Goal: Task Accomplishment & Management: Manage account settings

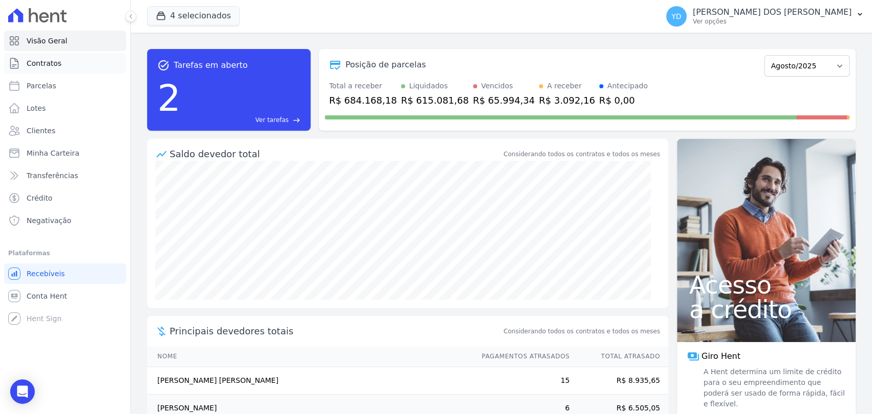
click at [55, 69] on link "Contratos" at bounding box center [65, 63] width 122 height 20
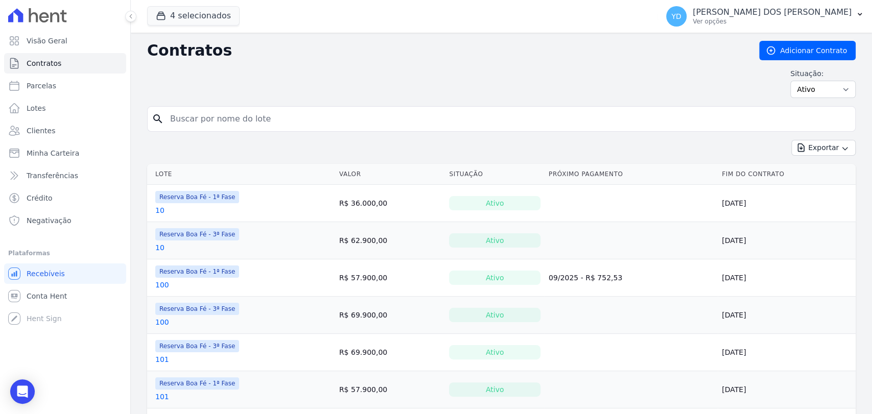
click at [233, 117] on input "search" at bounding box center [507, 119] width 687 height 20
type input "113"
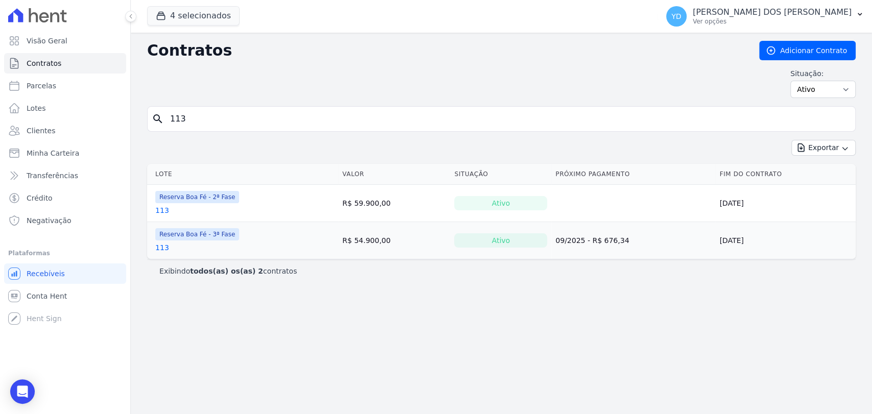
drag, startPoint x: 167, startPoint y: 247, endPoint x: 159, endPoint y: 247, distance: 7.2
click at [206, 122] on input "113" at bounding box center [507, 119] width 687 height 20
type input "198"
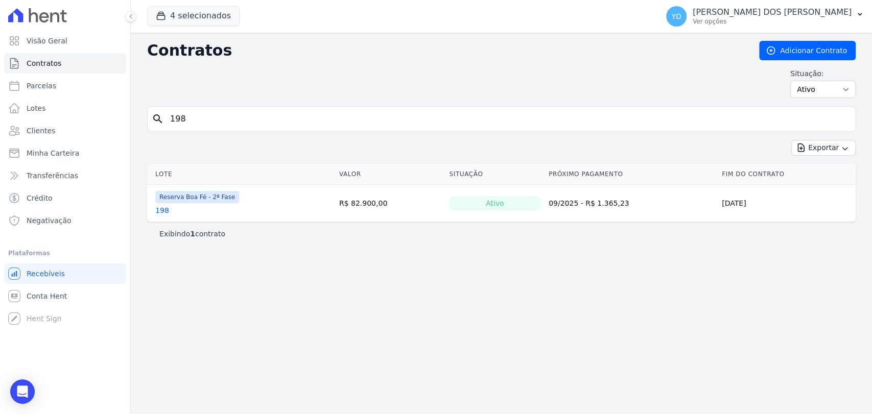
click at [163, 208] on link "198" at bounding box center [162, 210] width 14 height 10
click at [178, 116] on input "198" at bounding box center [507, 119] width 687 height 20
click at [177, 117] on input "198" at bounding box center [507, 119] width 687 height 20
type input "11"
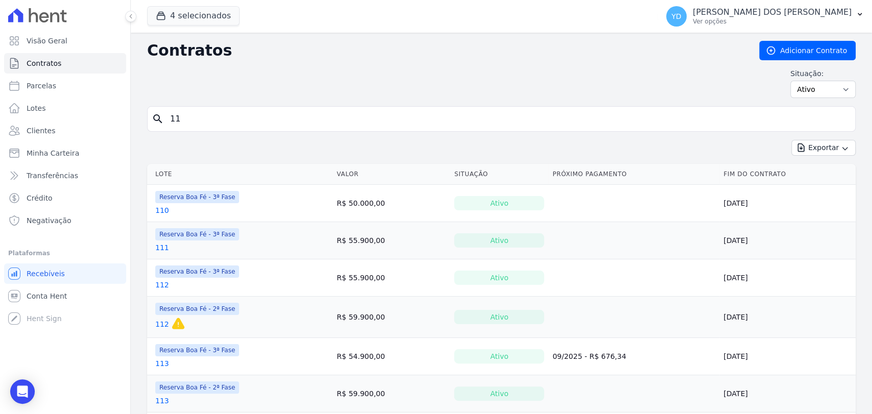
click at [177, 117] on input "11" at bounding box center [507, 119] width 687 height 20
type input "113"
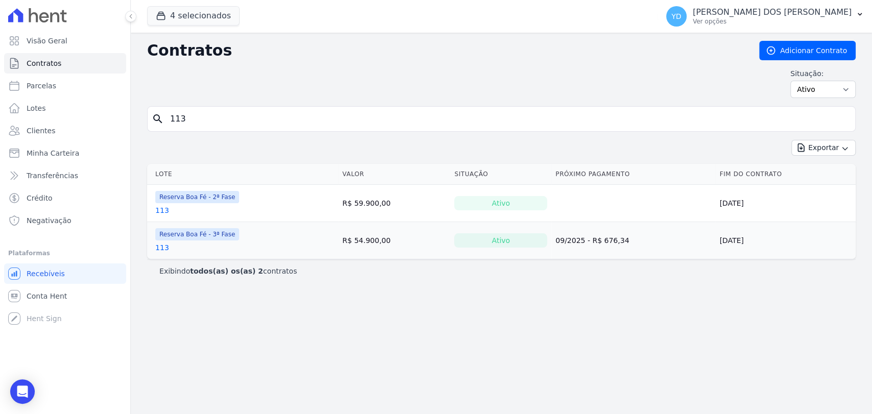
click at [163, 251] on link "113" at bounding box center [162, 248] width 14 height 10
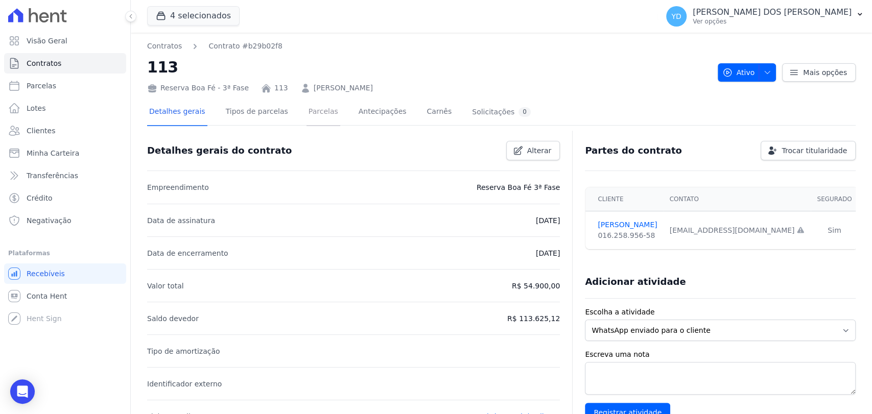
click at [312, 113] on link "Parcelas" at bounding box center [324, 112] width 34 height 27
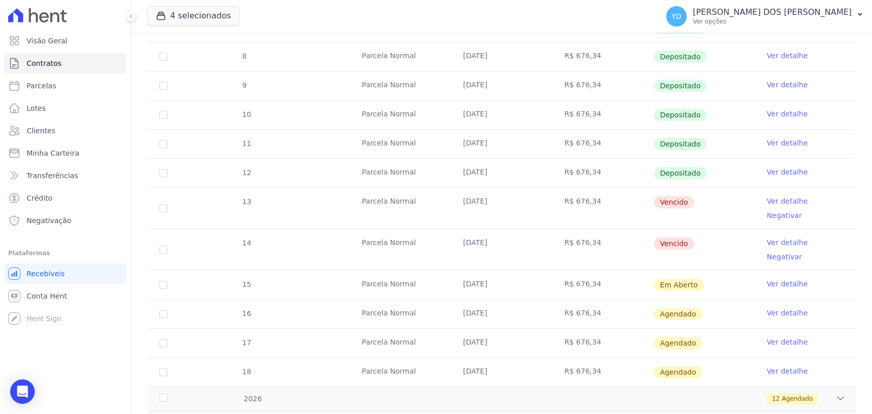
scroll to position [227, 0]
click at [163, 204] on input "checkbox" at bounding box center [163, 208] width 8 height 8
checkbox input "true"
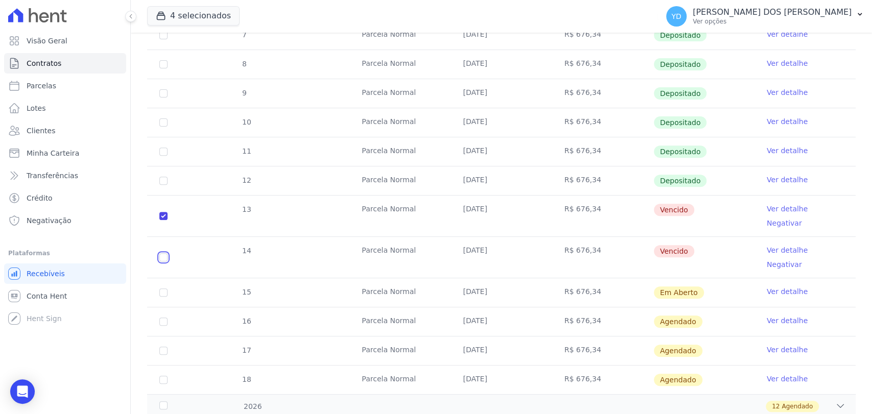
click at [166, 253] on input "checkbox" at bounding box center [163, 257] width 8 height 8
checkbox input "true"
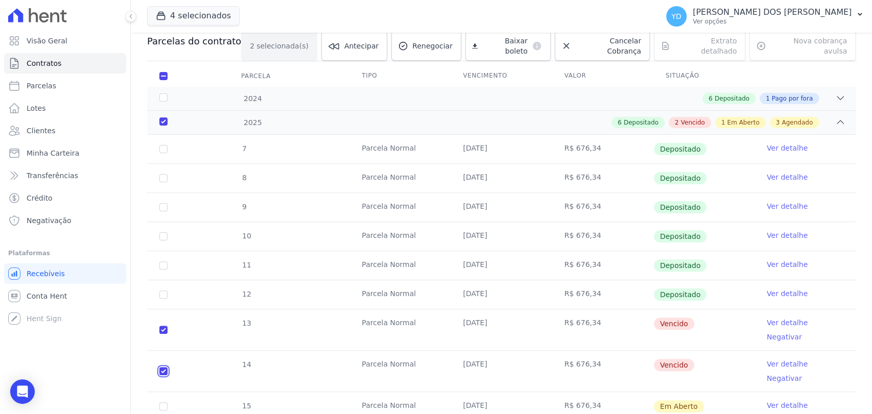
scroll to position [113, 0]
click at [420, 48] on link "Renegociar" at bounding box center [426, 46] width 70 height 30
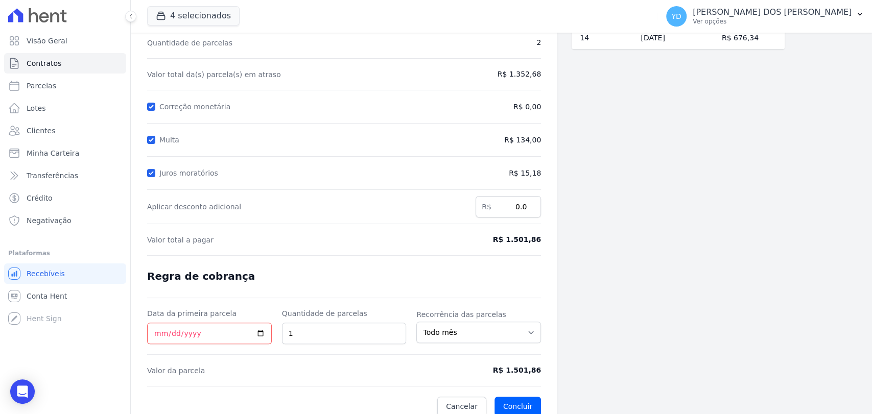
scroll to position [97, 0]
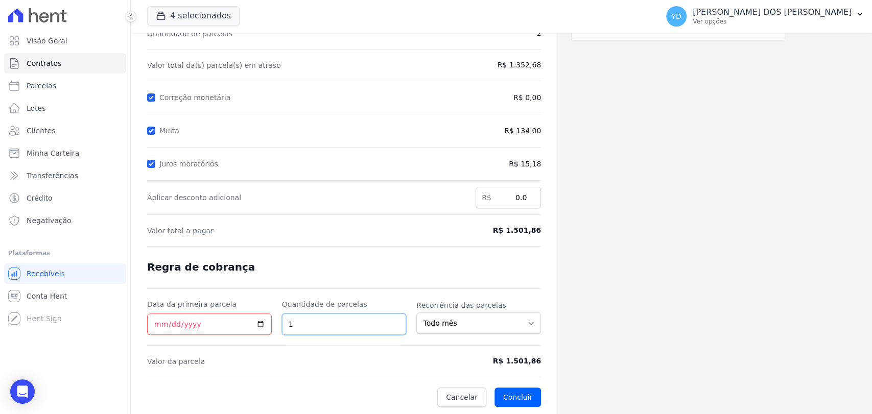
click at [297, 320] on input "1" at bounding box center [344, 324] width 125 height 21
type input "3"
click at [314, 246] on div at bounding box center [344, 246] width 394 height 1
drag, startPoint x: 544, startPoint y: 361, endPoint x: 506, endPoint y: 359, distance: 37.9
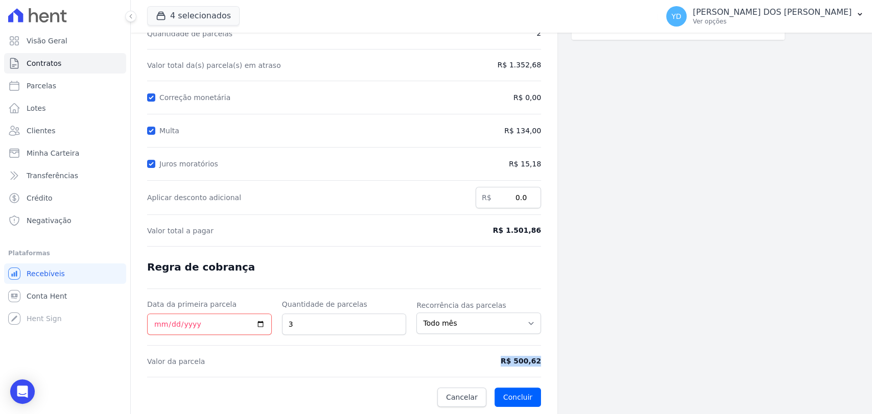
click at [506, 359] on div "Contratos Contrato #b29b02f8 Renegociação de parcelas Renegociação de parcelas …" at bounding box center [344, 175] width 427 height 479
copy span "R$ 500,62"
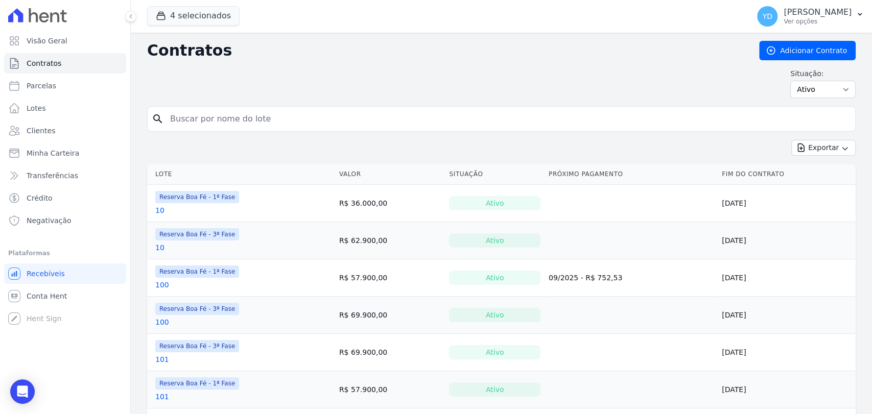
click at [232, 124] on input "search" at bounding box center [507, 119] width 687 height 20
type input "108"
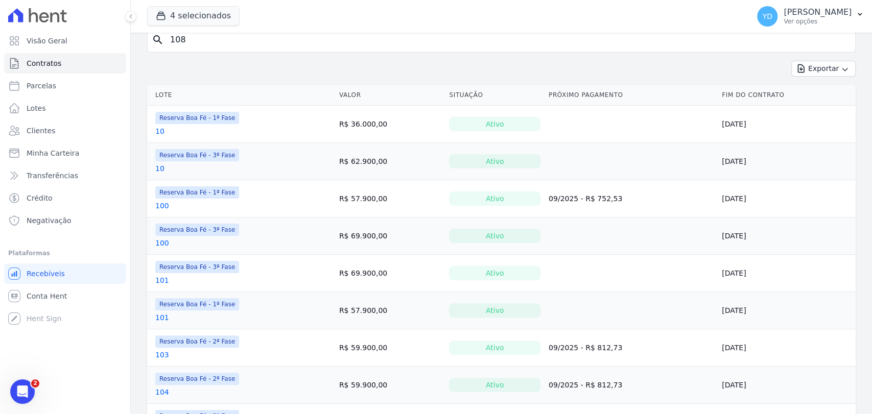
scroll to position [227, 0]
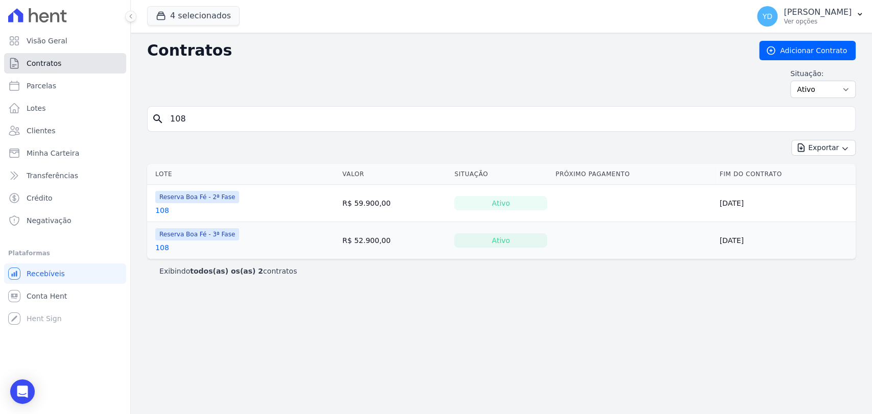
click at [82, 61] on link "Contratos" at bounding box center [65, 63] width 122 height 20
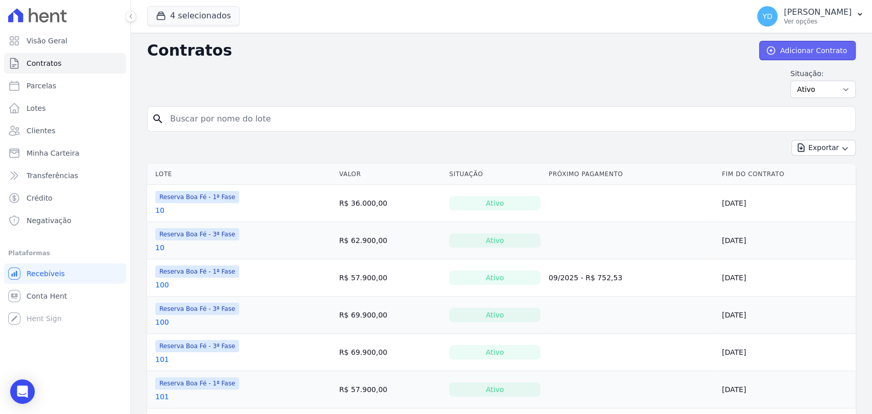
click at [772, 46] on icon at bounding box center [771, 50] width 10 height 10
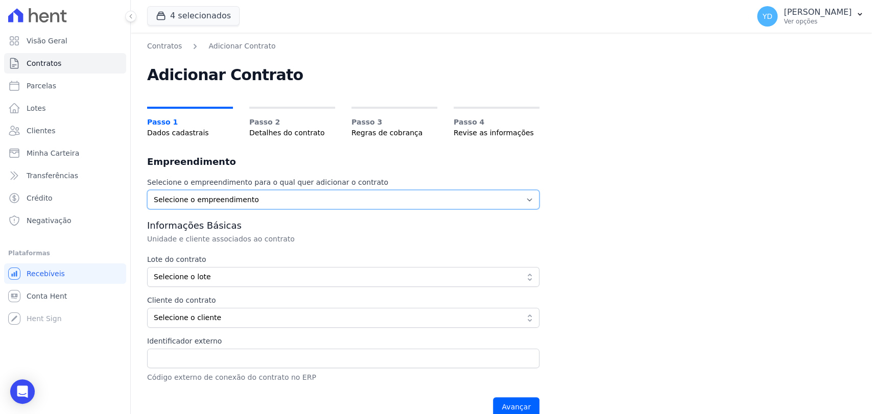
click at [463, 204] on select "Selecione o empreendimento Parque das Palmeiras Reserva Boa Fé - 1ª Fase Reserv…" at bounding box center [343, 199] width 392 height 19
select select "2775f852-70bd-4300-994e-24b99a34ef0e"
click at [147, 190] on select "Selecione o empreendimento Parque das Palmeiras Reserva Boa Fé - 1ª Fase Reserv…" at bounding box center [343, 199] width 392 height 19
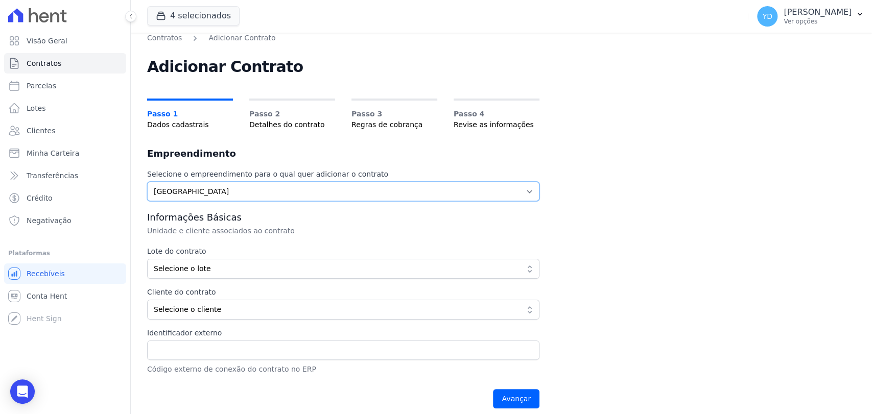
scroll to position [16, 0]
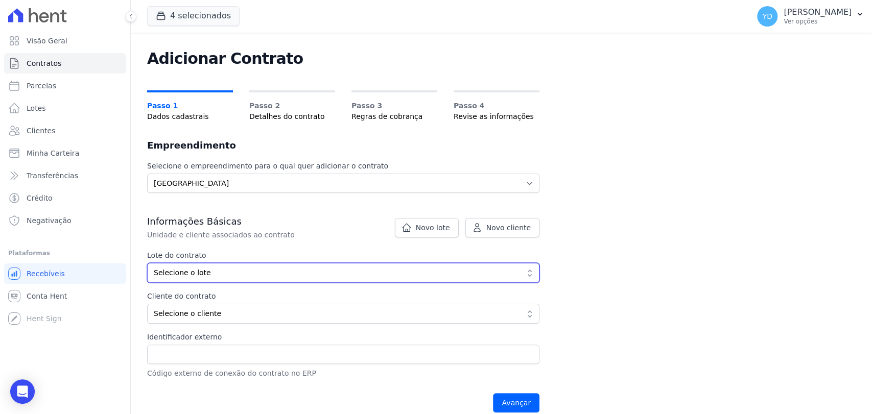
click at [239, 274] on span "Selecione o lote" at bounding box center [336, 273] width 365 height 11
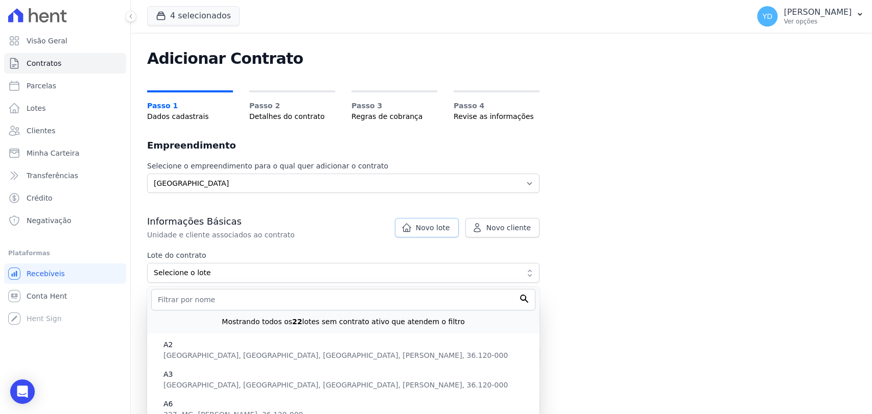
click at [442, 228] on span "Novo lote" at bounding box center [433, 228] width 34 height 10
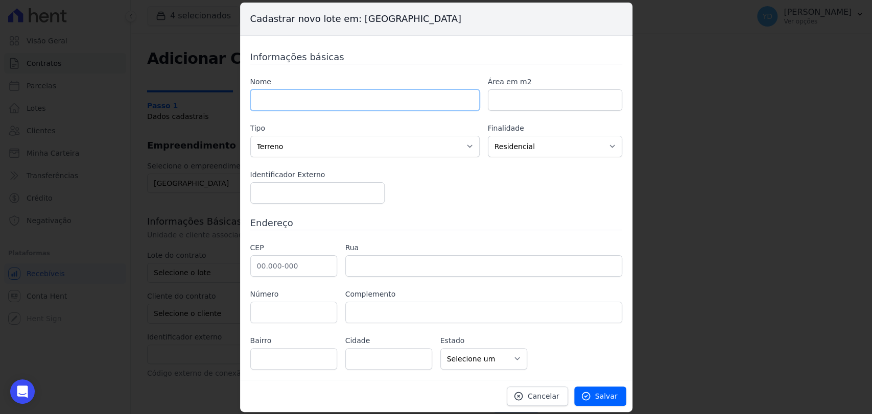
drag, startPoint x: 337, startPoint y: 96, endPoint x: 418, endPoint y: 88, distance: 81.0
click at [337, 96] on input "text" at bounding box center [364, 99] width 229 height 21
click at [279, 90] on input "text" at bounding box center [364, 99] width 229 height 21
paste input "FABRICIO GARCIA UNANUE"
click at [373, 90] on input "FABRICIO GARCIA UNANUE" at bounding box center [364, 99] width 229 height 21
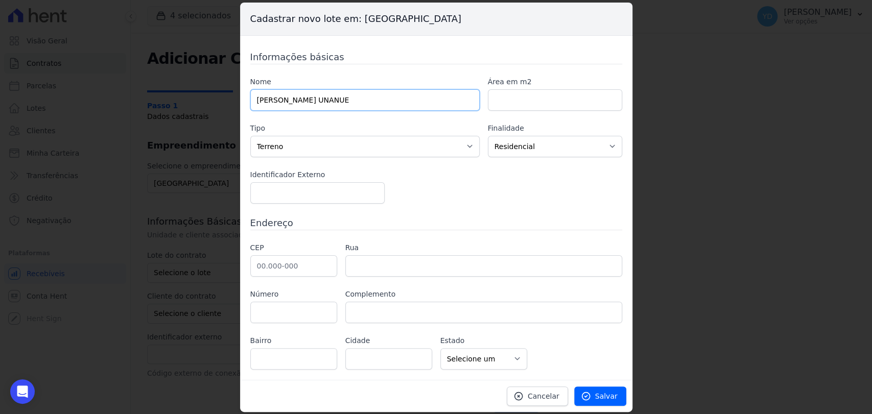
click at [373, 90] on input "FABRICIO GARCIA UNANUE" at bounding box center [364, 99] width 229 height 21
click at [373, 90] on input "[PERSON_NAME] UNANUE" at bounding box center [364, 99] width 229 height 21
click at [374, 88] on div "Nome B" at bounding box center [364, 94] width 229 height 34
click at [301, 110] on input "B" at bounding box center [364, 99] width 229 height 21
type input "B5"
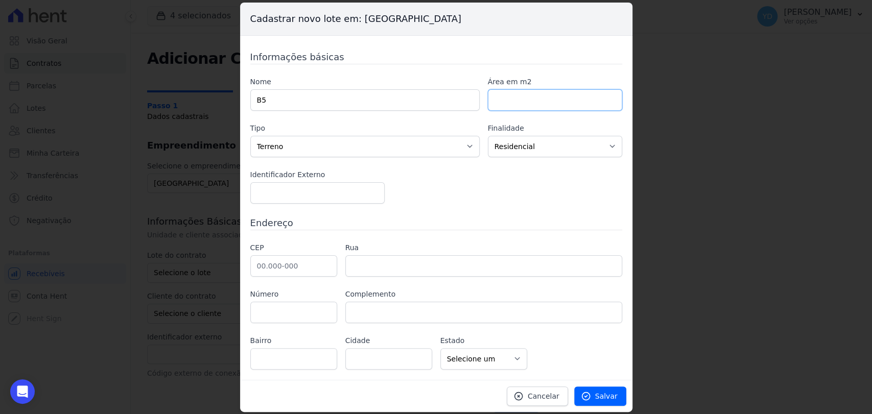
click at [572, 103] on input "number" at bounding box center [555, 99] width 134 height 21
paste input "543"
type input "543"
click at [326, 260] on input "text" at bounding box center [293, 265] width 87 height 21
type input "36.120-000"
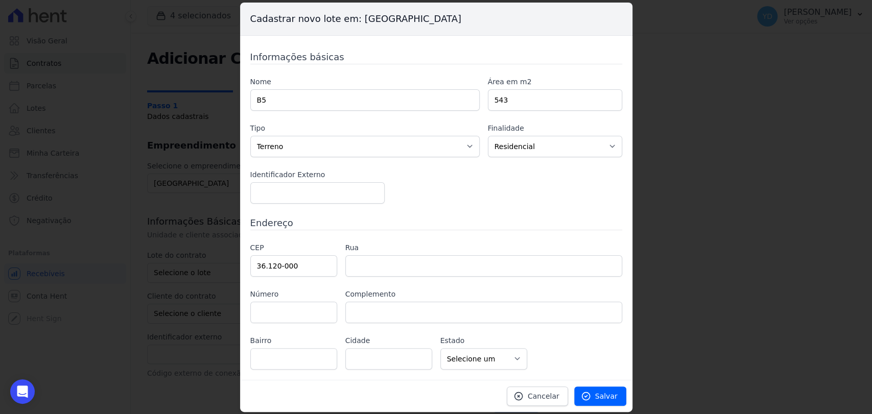
click at [367, 224] on h3 "Endereço" at bounding box center [436, 223] width 372 height 14
click at [524, 312] on input "text" at bounding box center [483, 312] width 277 height 21
click at [428, 360] on input "text" at bounding box center [388, 358] width 87 height 21
click at [596, 393] on link "Salvar" at bounding box center [600, 396] width 52 height 19
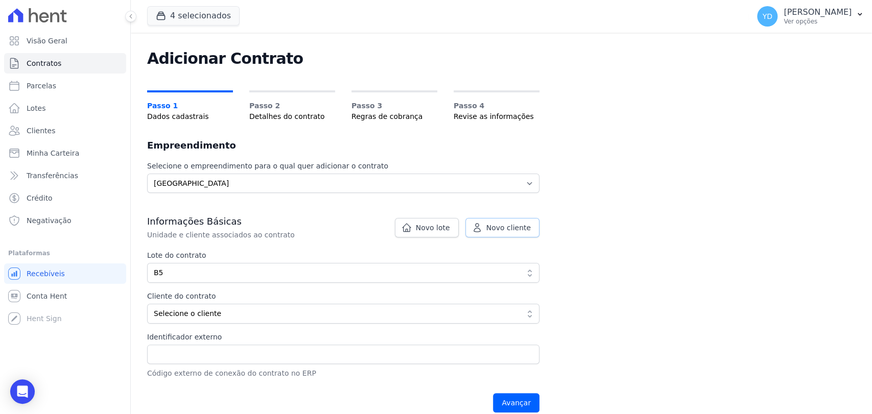
click at [499, 227] on span "Novo cliente" at bounding box center [508, 228] width 44 height 10
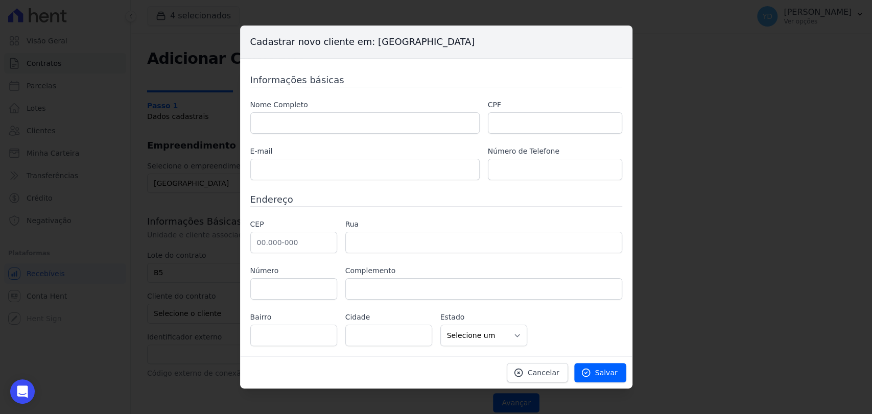
click at [339, 107] on label "Nome Completo" at bounding box center [364, 105] width 229 height 11
click at [324, 116] on div "Nome Completo" at bounding box center [364, 117] width 229 height 34
click at [324, 118] on input "text" at bounding box center [364, 122] width 229 height 21
paste input "FABRICIO GARCIA UNANUE"
type input "FABRICIO GARCIA UNANUE"
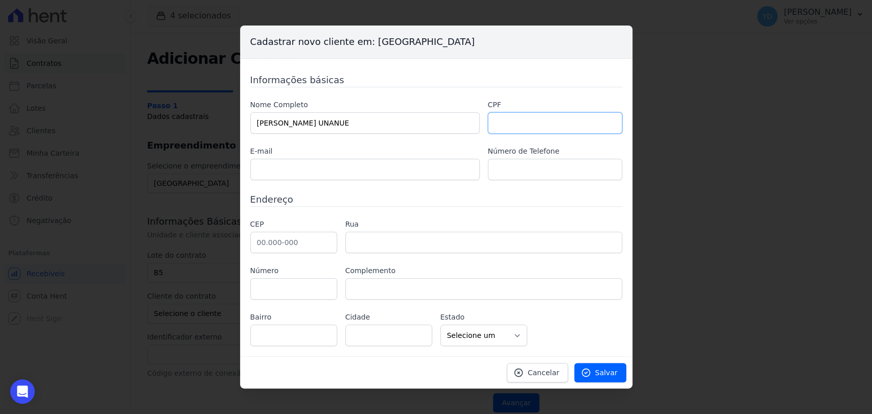
drag, startPoint x: 491, startPoint y: 120, endPoint x: 483, endPoint y: 123, distance: 8.5
click at [491, 120] on input "text" at bounding box center [555, 122] width 134 height 21
paste input "043.073.986-96"
drag, startPoint x: 496, startPoint y: 122, endPoint x: 472, endPoint y: 115, distance: 24.9
click at [472, 117] on div "Nome Completo FABRICIO GARCIA UNANUE CPF 043.073.986-96 E-mail Número de Telefo…" at bounding box center [436, 140] width 372 height 81
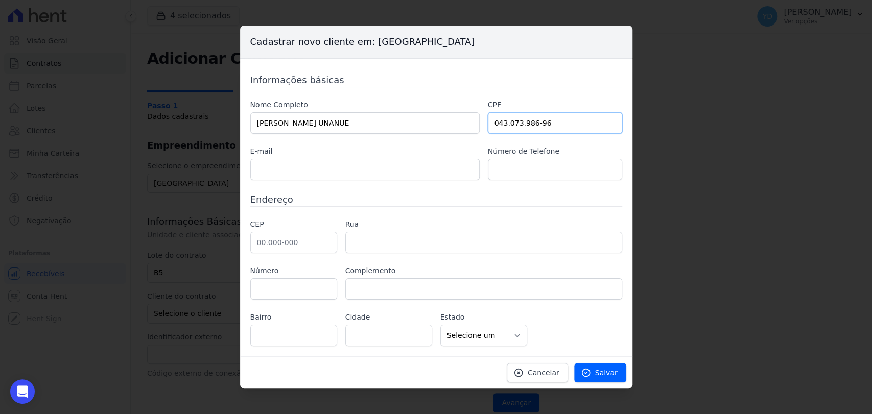
type input "043.073.986-96"
click at [326, 242] on input "text" at bounding box center [293, 242] width 87 height 21
paste input "22.010-110"
type input "22.010-110"
drag, startPoint x: 356, startPoint y: 165, endPoint x: 288, endPoint y: 39, distance: 142.7
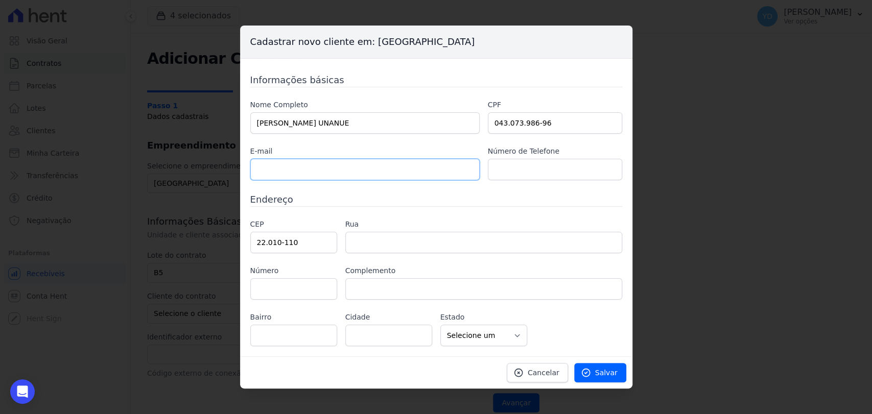
click at [356, 165] on input "text" at bounding box center [364, 169] width 229 height 21
drag, startPoint x: 524, startPoint y: 167, endPoint x: 513, endPoint y: 161, distance: 11.4
click at [524, 167] on input "text" at bounding box center [555, 169] width 134 height 21
paste input "(21) 97336-7337"
type input "(21) 97336-7337"
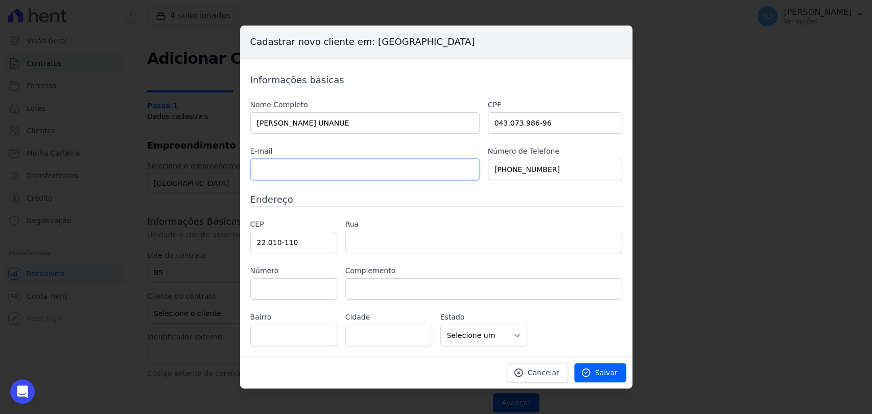
click at [351, 173] on input "text" at bounding box center [364, 169] width 229 height 21
paste input "fabriciounanue1@gmail.com e"
type input "fabriciounanue1@gmail.com"
click at [296, 242] on input "22.010-110" at bounding box center [293, 242] width 87 height 21
click at [266, 243] on input "22.010-110" at bounding box center [293, 242] width 87 height 21
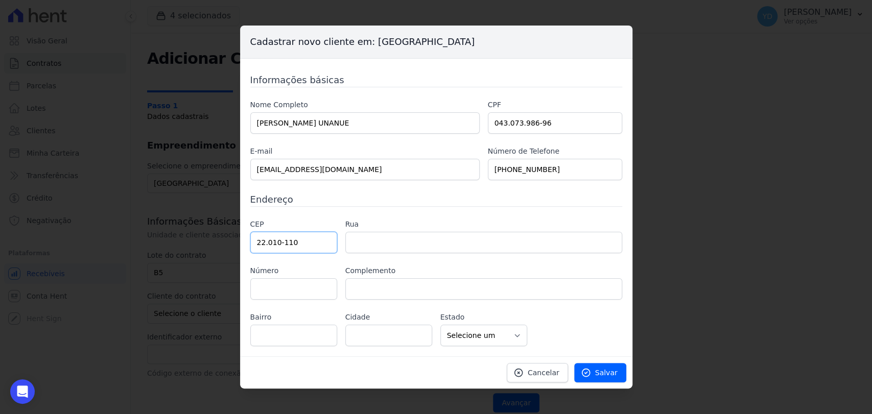
click at [265, 243] on input "22.010-110" at bounding box center [293, 242] width 87 height 21
click at [265, 243] on input "21.102-" at bounding box center [293, 242] width 87 height 21
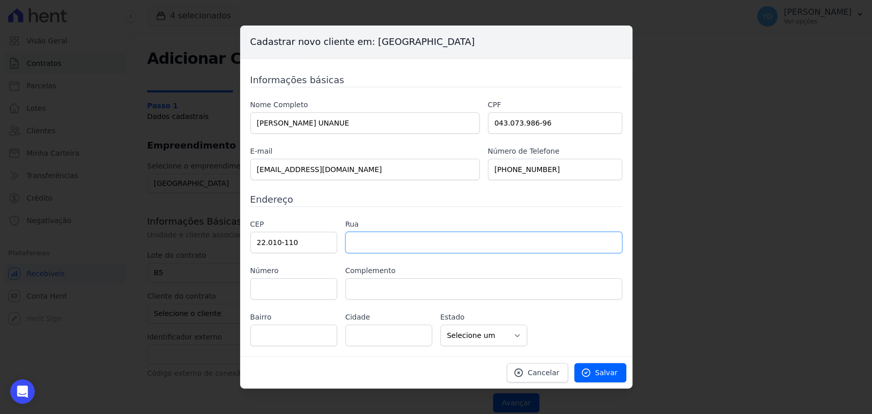
click at [372, 238] on input "text" at bounding box center [483, 242] width 277 height 21
click at [370, 199] on h3 "Endereço" at bounding box center [436, 200] width 372 height 14
click at [387, 238] on input "text" at bounding box center [483, 242] width 277 height 21
click at [398, 253] on input "text" at bounding box center [483, 242] width 277 height 21
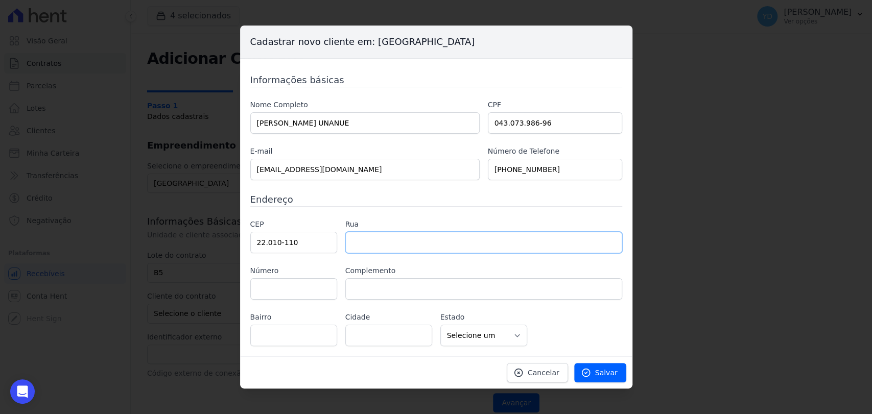
click at [398, 253] on input "text" at bounding box center [483, 242] width 277 height 21
click at [343, 250] on div "CEP 22.010-110 Rua Número Complemento Bairro Cidade" at bounding box center [436, 282] width 372 height 127
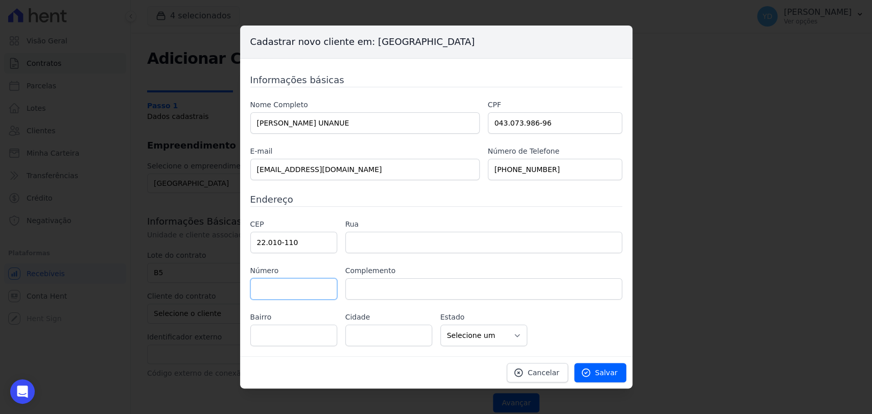
drag, startPoint x: 317, startPoint y: 284, endPoint x: 314, endPoint y: 295, distance: 12.1
click at [317, 285] on input "text" at bounding box center [293, 288] width 87 height 21
click at [314, 296] on input "text" at bounding box center [293, 288] width 87 height 21
click at [419, 303] on div "CEP 22.010-110 Rua Número Complemento Bairro Cidade" at bounding box center [436, 282] width 372 height 127
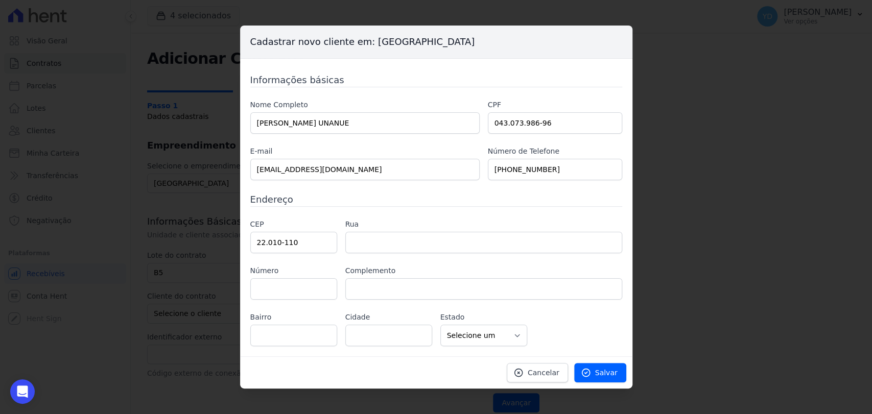
drag, startPoint x: 418, startPoint y: 303, endPoint x: 412, endPoint y: 298, distance: 8.0
click at [417, 302] on div "CEP 22.010-110 Rua Número Complemento Bairro Cidade" at bounding box center [436, 282] width 372 height 127
click at [412, 298] on input "text" at bounding box center [483, 288] width 277 height 21
click at [360, 228] on label "Rua" at bounding box center [483, 224] width 277 height 11
click at [362, 238] on input "text" at bounding box center [483, 242] width 277 height 21
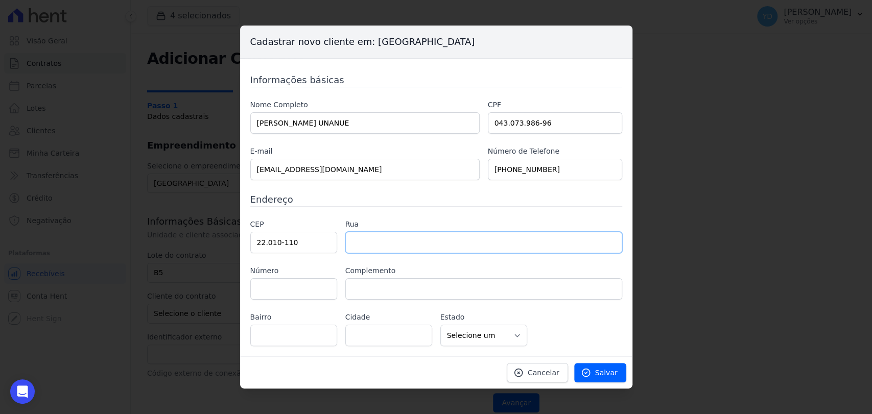
click at [362, 238] on input "text" at bounding box center [483, 242] width 277 height 21
drag, startPoint x: 302, startPoint y: 250, endPoint x: 233, endPoint y: 252, distance: 68.5
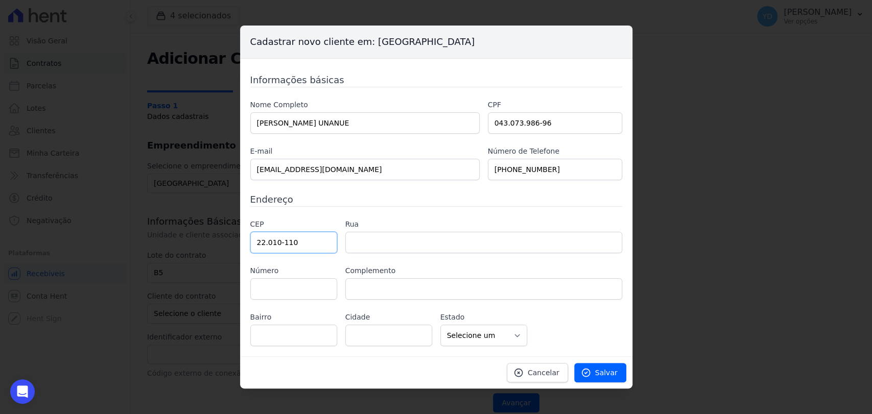
click at [233, 252] on div "Cadastrar novo cliente em: Parque das Palmeiras Informações básicas Nome Comple…" at bounding box center [436, 207] width 872 height 414
type input "22.010-110"
click at [479, 193] on h3 "Endereço" at bounding box center [436, 200] width 372 height 14
click at [478, 193] on h3 "Endereço" at bounding box center [436, 200] width 372 height 14
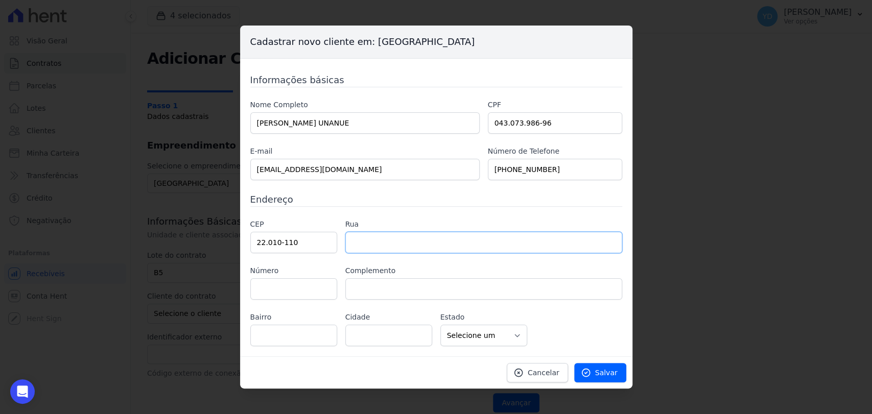
click at [418, 243] on input "text" at bounding box center [483, 242] width 277 height 21
click at [417, 242] on input "text" at bounding box center [483, 242] width 277 height 21
click at [406, 239] on input "text" at bounding box center [483, 242] width 277 height 21
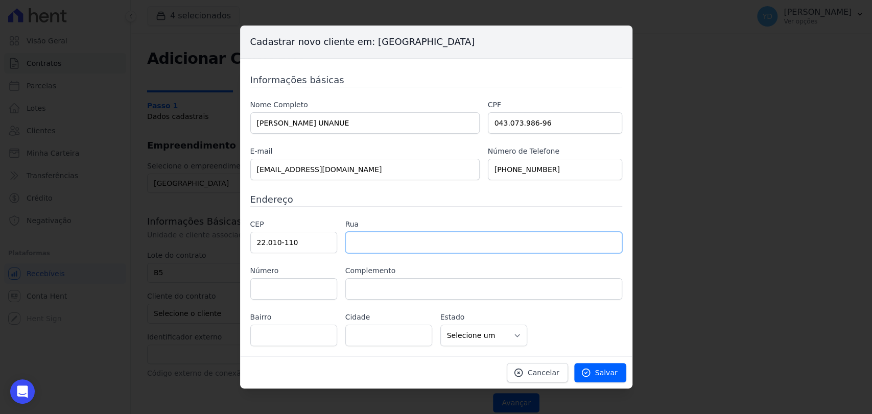
click at [406, 239] on input "text" at bounding box center [483, 242] width 277 height 21
click at [614, 365] on link "Salvar" at bounding box center [600, 372] width 52 height 19
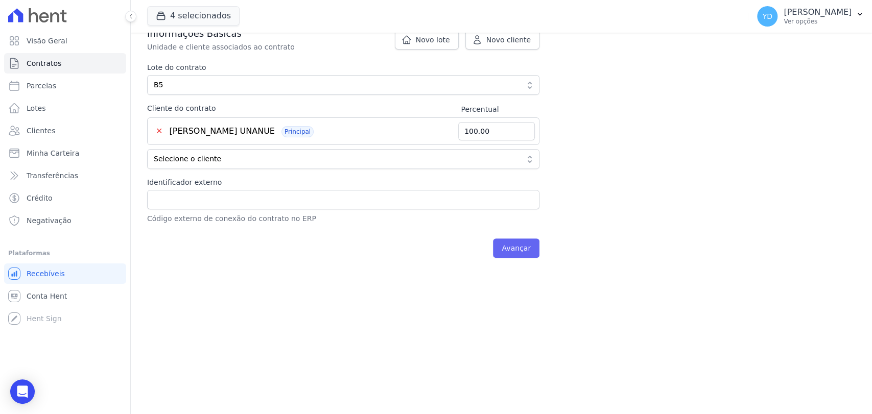
scroll to position [205, 0]
click at [521, 246] on input "Avançar" at bounding box center [516, 247] width 46 height 19
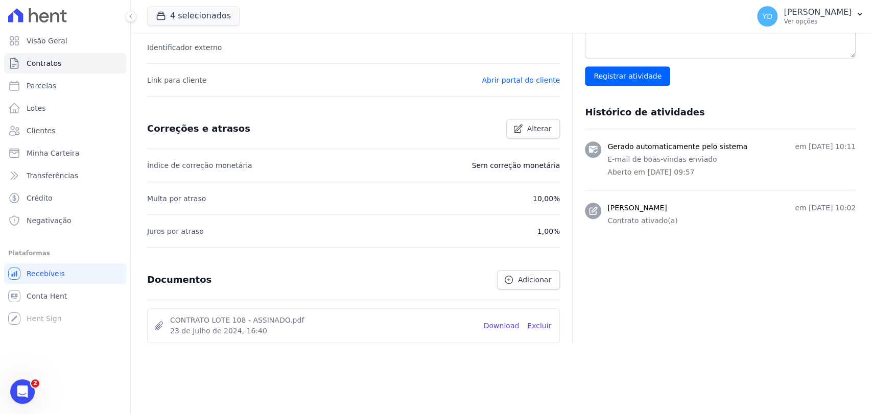
scroll to position [338, 0]
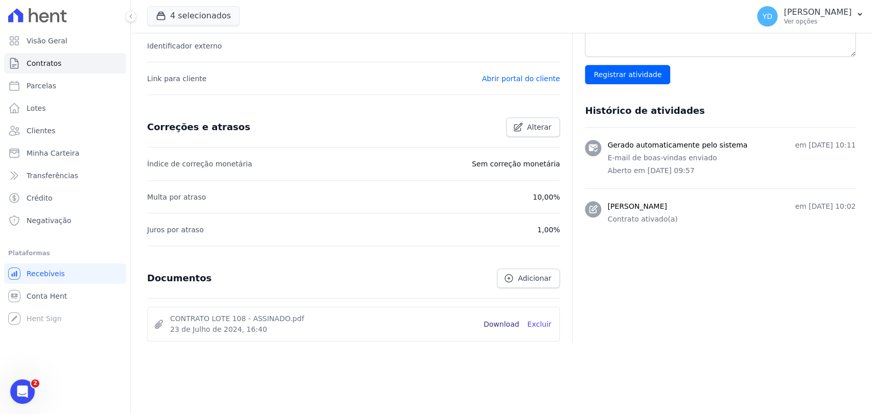
click at [491, 322] on link "Download" at bounding box center [502, 324] width 36 height 11
drag, startPoint x: 20, startPoint y: 397, endPoint x: 25, endPoint y: 390, distance: 8.4
click at [20, 398] on div "Abrir mensagem da Intercom" at bounding box center [21, 390] width 34 height 34
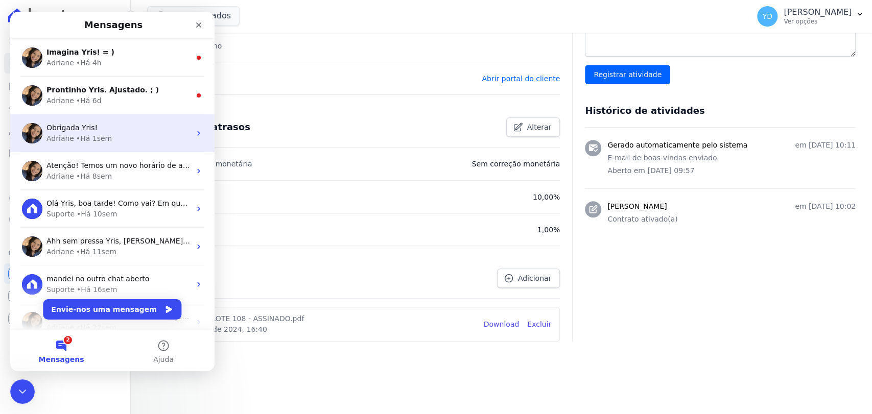
scroll to position [0, 0]
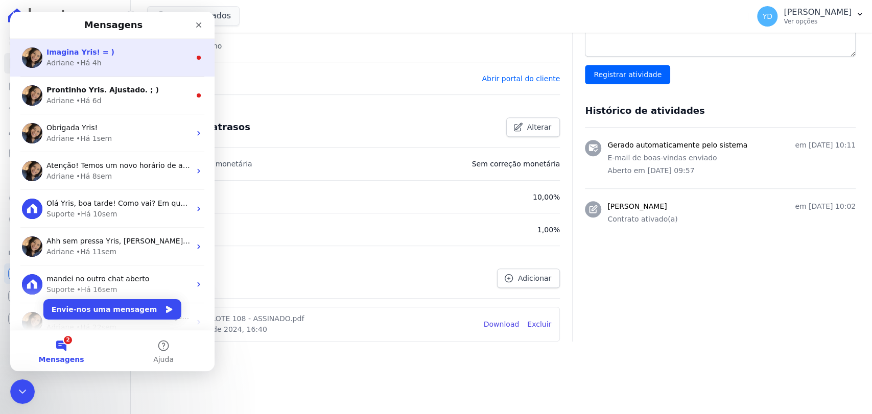
click at [118, 42] on div "Imagina Yris! = ) Adriane • Há 4h" at bounding box center [112, 58] width 204 height 38
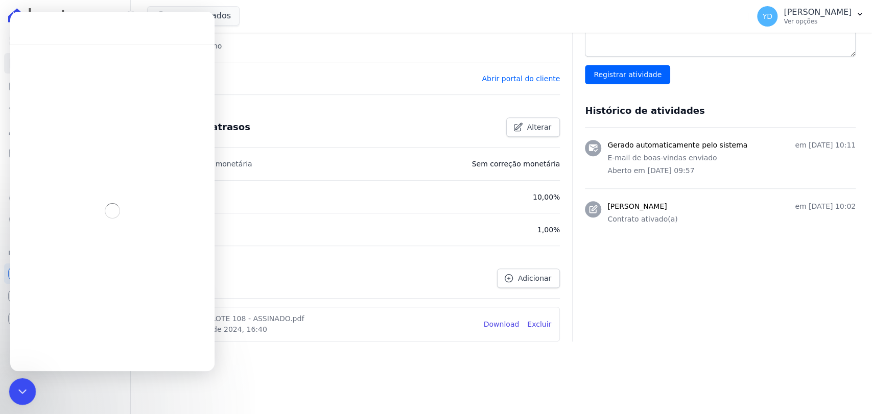
click at [24, 392] on icon "Fechar mensagem da Intercom" at bounding box center [21, 390] width 12 height 12
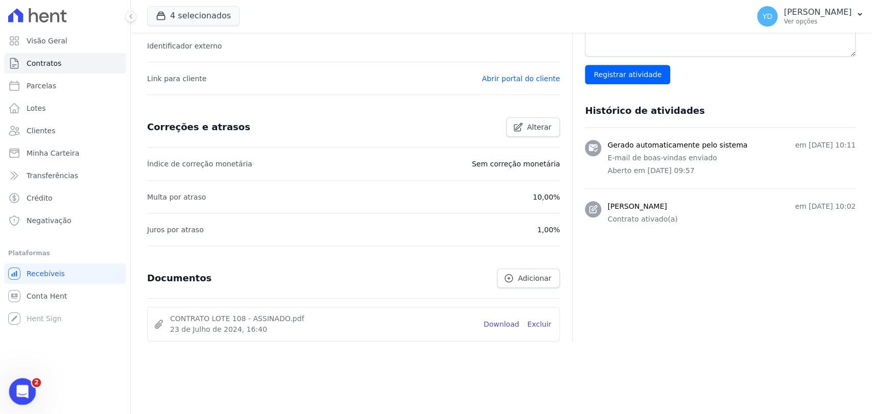
click at [22, 387] on icon "Abrir mensagem da Intercom" at bounding box center [21, 390] width 17 height 17
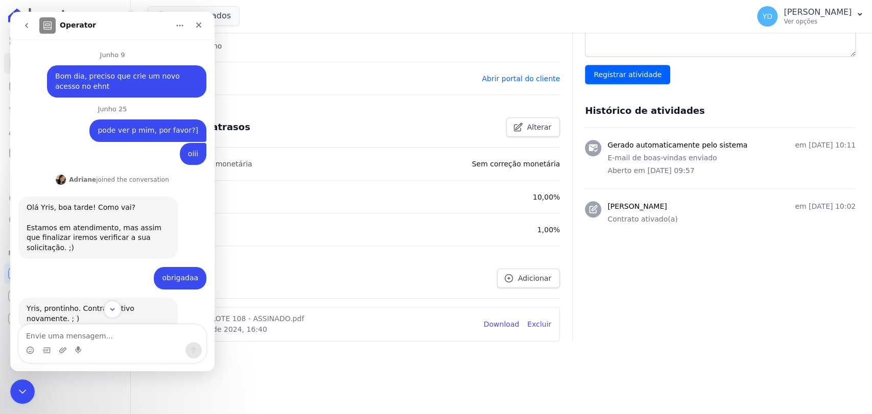
scroll to position [1, 0]
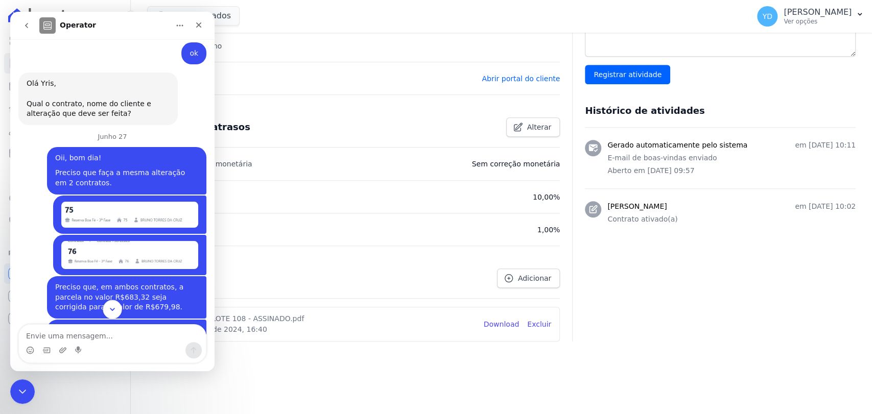
click at [112, 310] on icon "Scroll to bottom" at bounding box center [112, 309] width 5 height 3
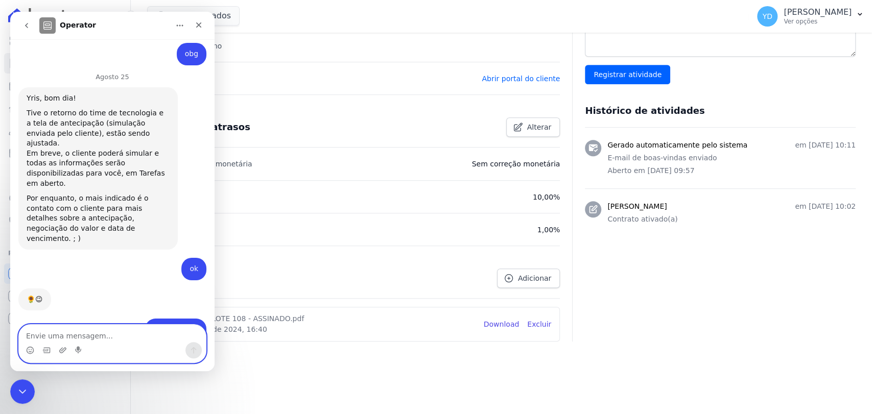
click at [118, 341] on textarea "Envie uma mensagem..." at bounding box center [112, 333] width 187 height 17
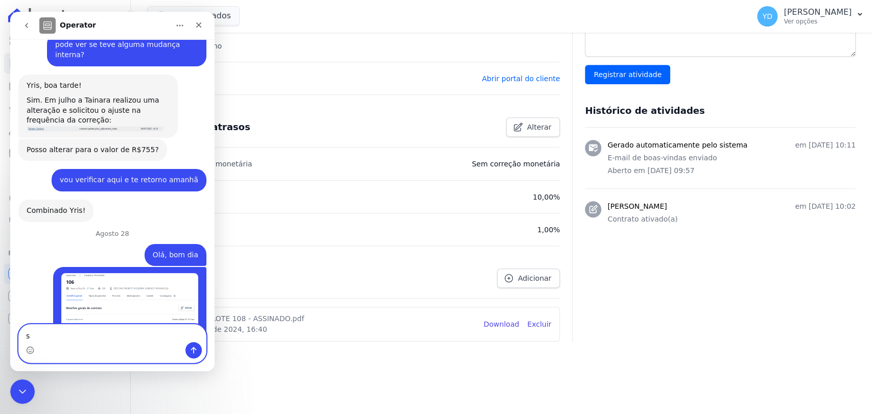
scroll to position [8780, 0]
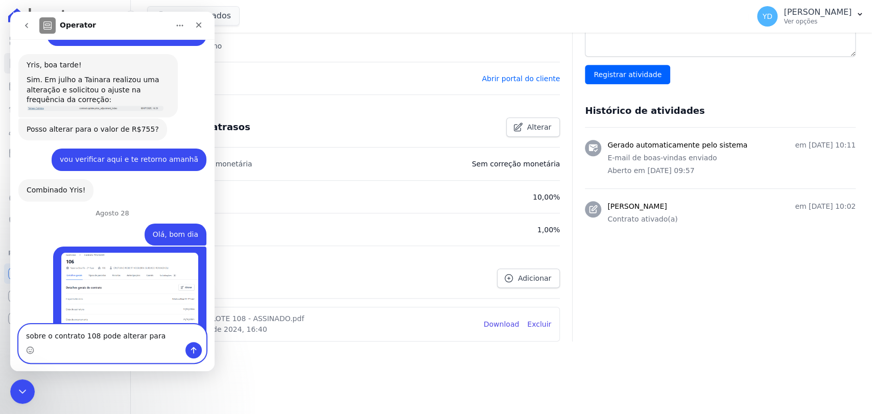
paste textarea "R$ 755,72"
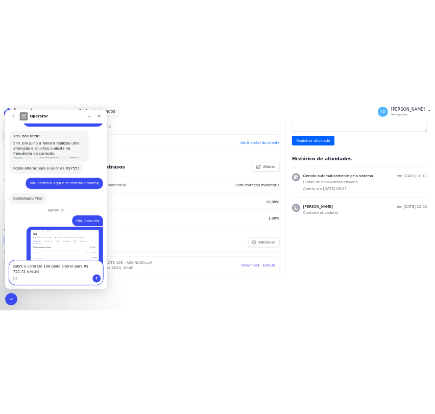
scroll to position [8791, 0]
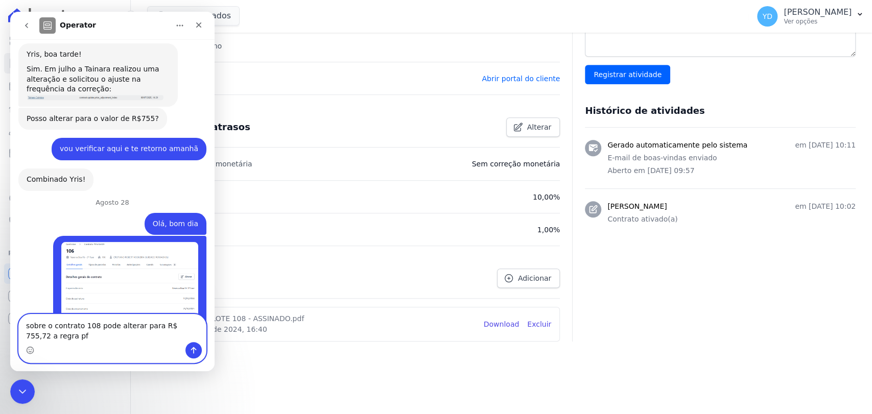
click at [110, 331] on textarea "sobre o contrato 108 pode alterar para R$ 755,72 a regra pf" at bounding box center [112, 329] width 187 height 28
click at [111, 331] on textarea "sobre o contrato 108 pode alterar para R$ 755,72 a regra pf" at bounding box center [112, 329] width 187 height 28
type textarea "sobre o contrato 108 pode alterar para R$ 755,72 a regra pf"
click at [56, 329] on textarea "sobre o contrato 108 pode alterar para R$ 755,72 a regra pf" at bounding box center [112, 329] width 187 height 28
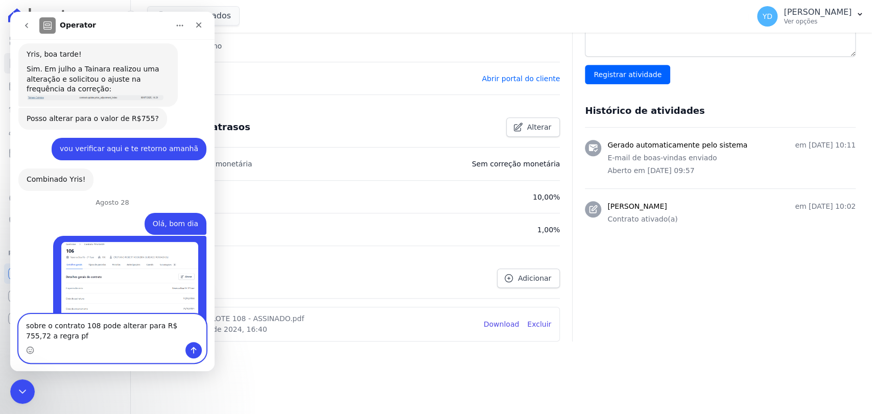
click at [56, 329] on textarea "sobre o contrato 108 pode alterar para R$ 755,72 a regra pf" at bounding box center [112, 329] width 187 height 28
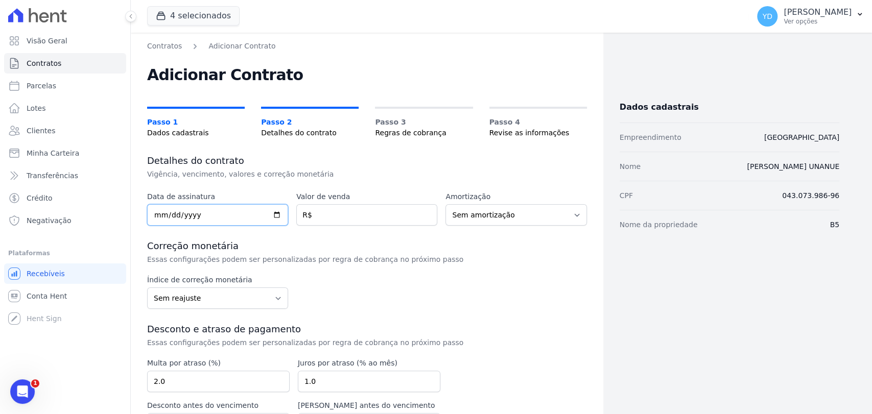
drag, startPoint x: 198, startPoint y: 205, endPoint x: 171, endPoint y: 91, distance: 117.6
click at [199, 205] on input "date" at bounding box center [217, 214] width 141 height 21
type input "[DATE]"
click at [338, 201] on label "Valor de venda" at bounding box center [366, 197] width 141 height 11
click at [343, 214] on input "number" at bounding box center [366, 214] width 141 height 21
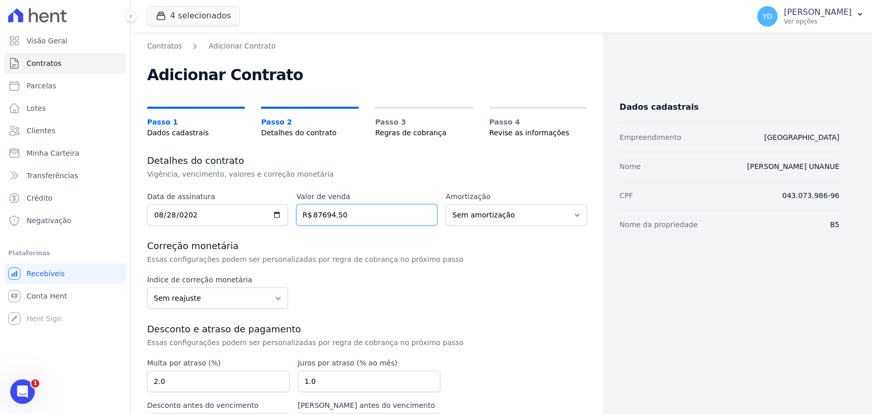
type input "87694.50"
drag, startPoint x: 352, startPoint y: 340, endPoint x: 343, endPoint y: 330, distance: 13.0
click at [351, 339] on p "Essas configurações podem ser personalizadas por regra de cobrança no próximo p…" at bounding box center [318, 343] width 343 height 10
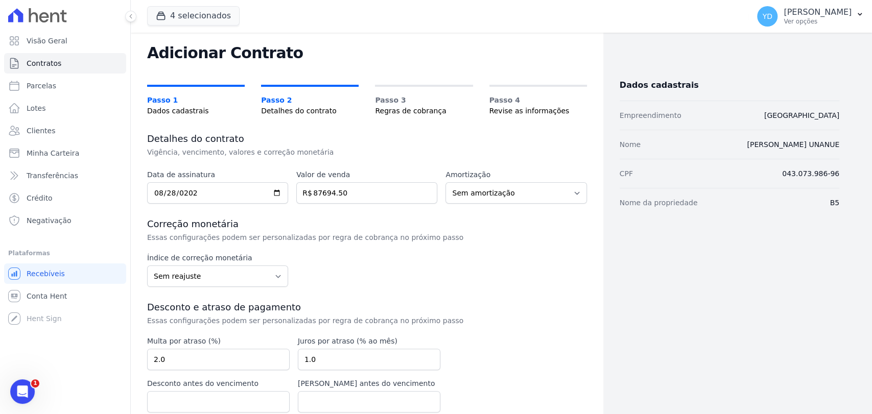
scroll to position [67, 0]
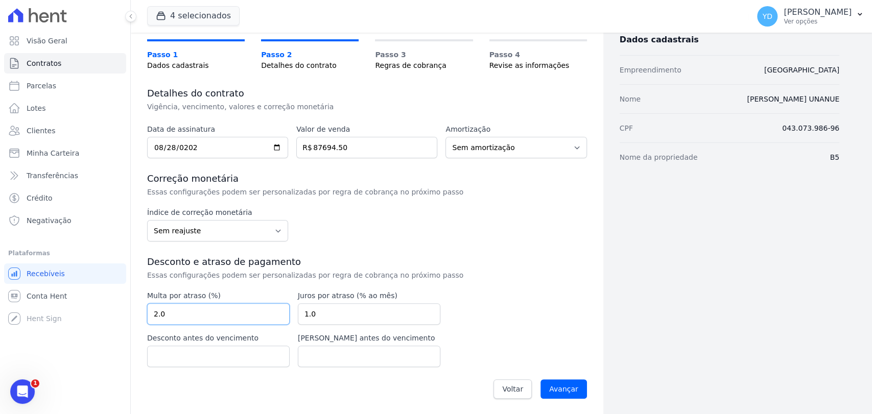
click at [216, 309] on input "2.0" at bounding box center [218, 313] width 143 height 21
type input "2"
type input "10.00"
click at [559, 393] on input "Avançar" at bounding box center [564, 389] width 46 height 19
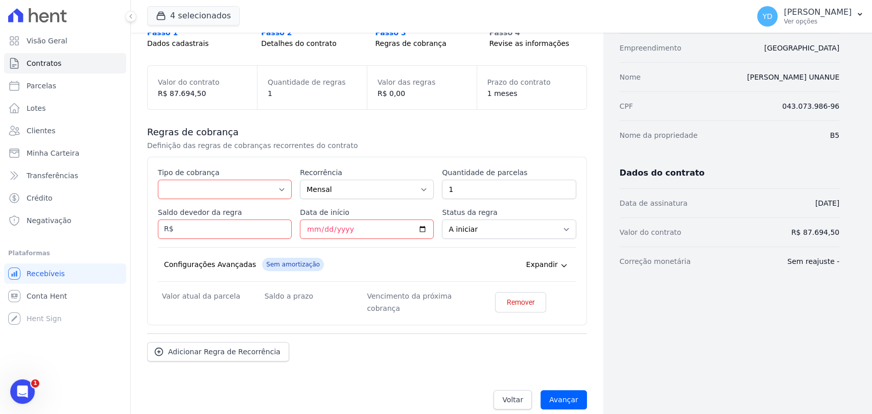
scroll to position [100, 0]
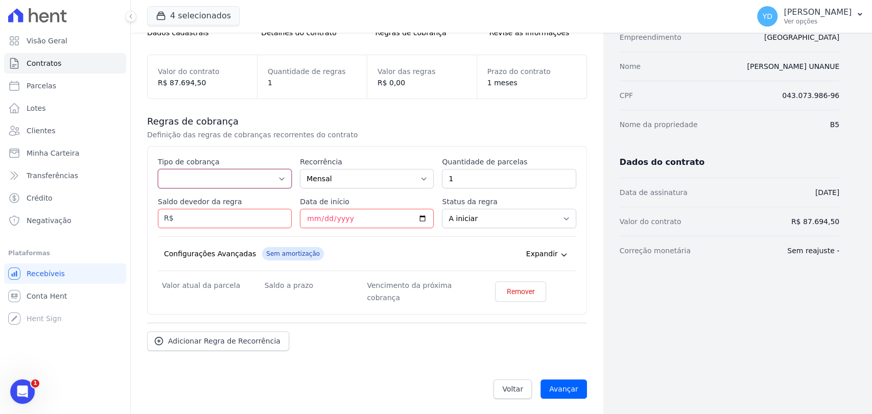
click at [247, 175] on select "Parcela Normal Entrada Sinal Intercalada Chaves Pré-chaves Pós-chaves Impostos …" at bounding box center [225, 178] width 134 height 19
click at [239, 179] on select "Parcela Normal Entrada Sinal Intercalada Chaves Pré-chaves Pós-chaves Impostos …" at bounding box center [225, 178] width 134 height 19
select select "down_payment"
click at [158, 169] on select "Parcela Normal Entrada Sinal Intercalada Chaves Pré-chaves Pós-chaves Impostos …" at bounding box center [225, 178] width 134 height 19
click at [237, 211] on input "Saldo devedor da regra" at bounding box center [225, 218] width 134 height 19
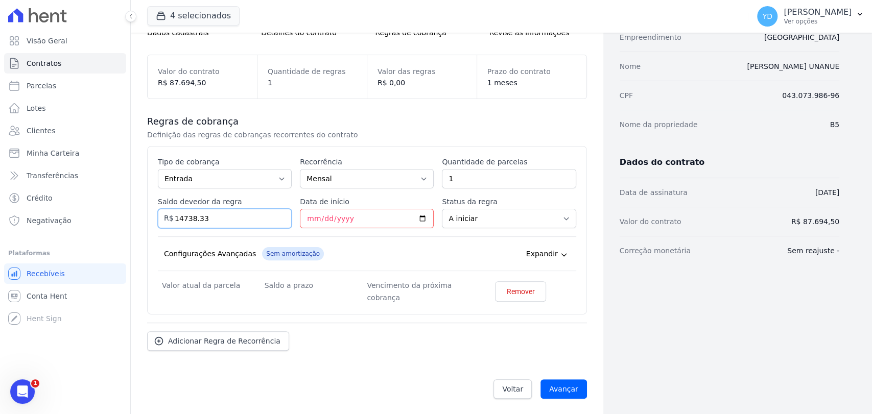
type input "14738.33"
click at [383, 223] on input "Data de início" at bounding box center [367, 218] width 134 height 19
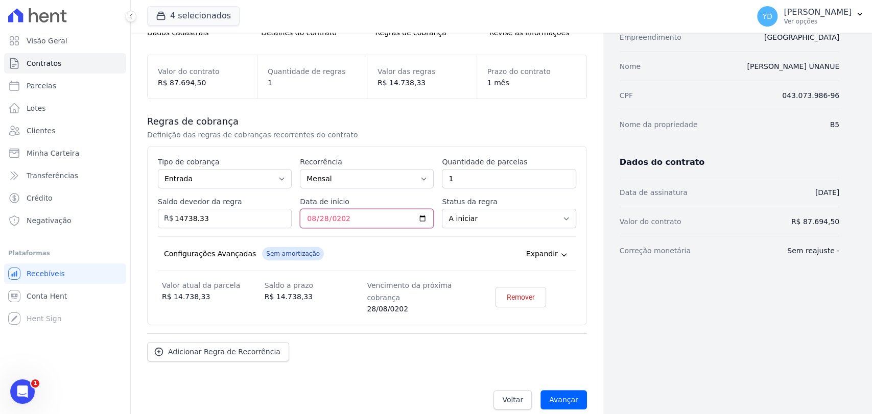
type input "2025-08-28"
click at [386, 242] on div "Configurações Avançadas Sem amortização Price adjustment index/ Price adjustmen…" at bounding box center [367, 254] width 418 height 35
click at [260, 349] on span "Adicionar Regra de Recorrência" at bounding box center [224, 352] width 112 height 10
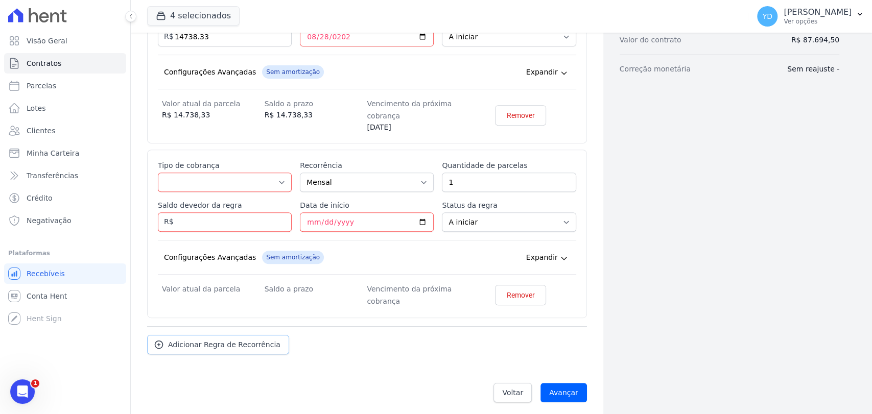
scroll to position [285, 0]
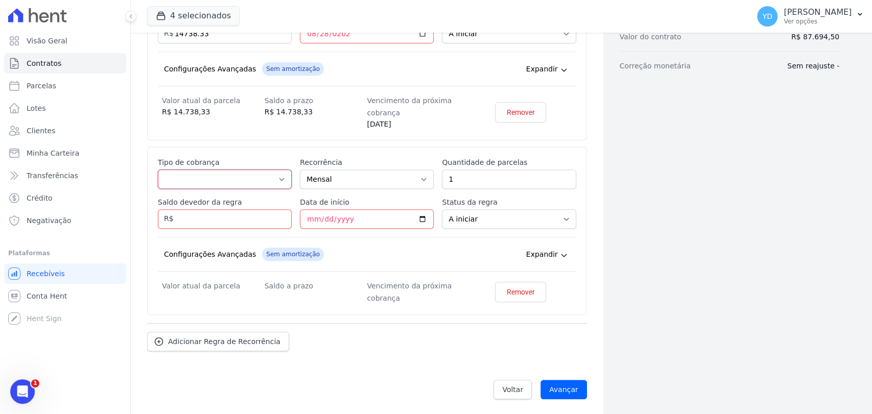
drag, startPoint x: 231, startPoint y: 176, endPoint x: 232, endPoint y: 188, distance: 11.8
click at [231, 176] on select "Parcela Normal Entrada Sinal Intercalada Chaves Pré-chaves Pós-chaves Impostos …" at bounding box center [225, 179] width 134 height 19
drag, startPoint x: 236, startPoint y: 173, endPoint x: 234, endPoint y: 187, distance: 13.9
click at [236, 173] on select "Parcela Normal Entrada Sinal Intercalada Chaves Pré-chaves Pós-chaves Impostos …" at bounding box center [225, 179] width 134 height 19
select select "standard"
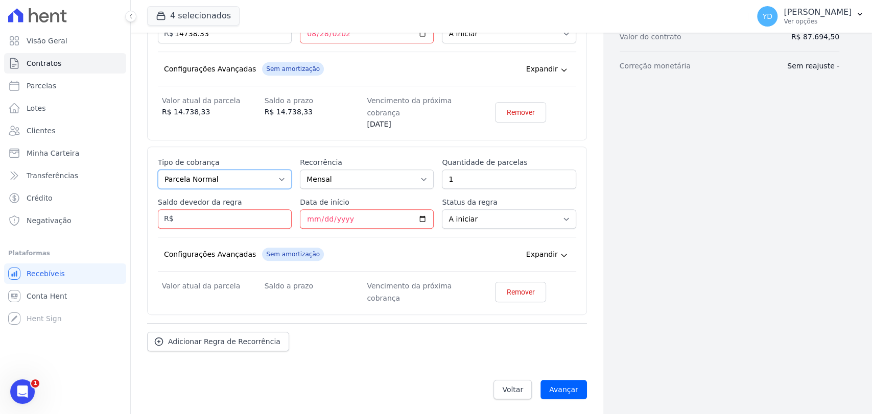
click at [158, 170] on select "Parcela Normal Entrada Sinal Intercalada Chaves Pré-chaves Pós-chaves Impostos …" at bounding box center [225, 179] width 134 height 19
click at [216, 213] on input "Saldo devedor da regra" at bounding box center [225, 218] width 134 height 19
drag, startPoint x: 461, startPoint y: 196, endPoint x: 447, endPoint y: 181, distance: 20.6
click at [458, 195] on div "Esse tipo de parcela não entra no saldo devedor do contrato. Tipo de cobrança P…" at bounding box center [367, 230] width 418 height 147
click at [447, 181] on input "1" at bounding box center [509, 179] width 134 height 19
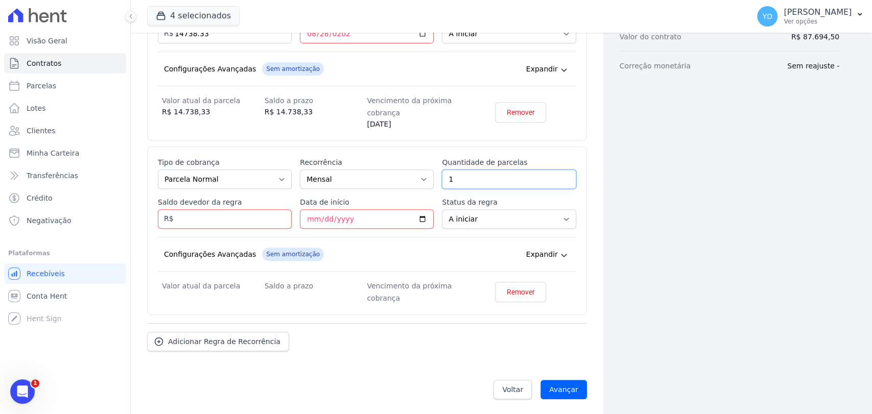
click at [447, 181] on input "1" at bounding box center [509, 179] width 134 height 19
type input "48"
click at [224, 221] on input "Saldo devedor da regra" at bounding box center [225, 218] width 134 height 19
type input "67934.40"
click at [252, 242] on div "Configurações Avançadas Sem amortização Price adjustment index/ Price adjustmen…" at bounding box center [367, 254] width 418 height 35
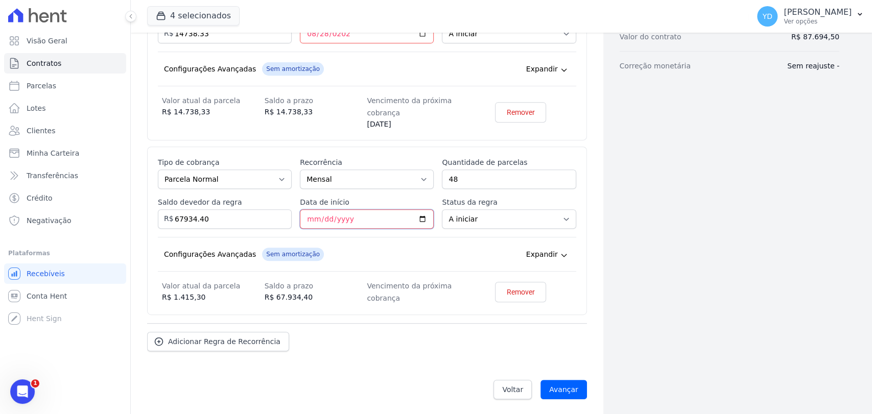
click at [304, 217] on input "Data de início" at bounding box center [367, 218] width 134 height 19
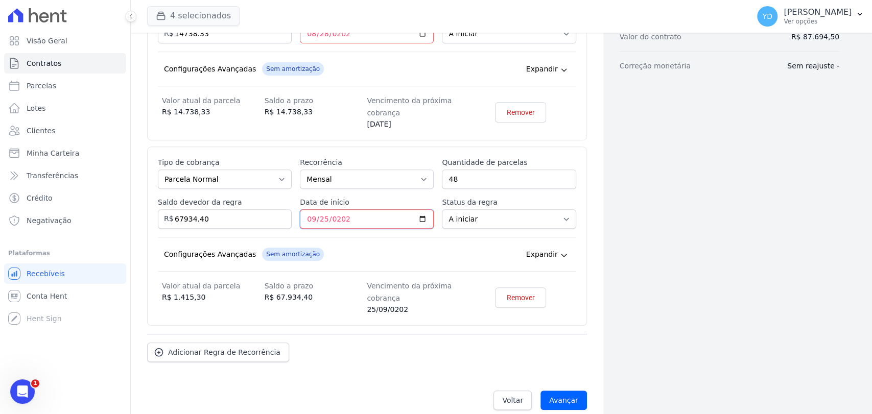
type input "2025-09-25"
click at [390, 248] on div "Configurações Avançadas Sem amortização Price adjustment index/ Price adjustmen…" at bounding box center [367, 254] width 418 height 35
click at [554, 395] on input "Avançar" at bounding box center [564, 400] width 46 height 19
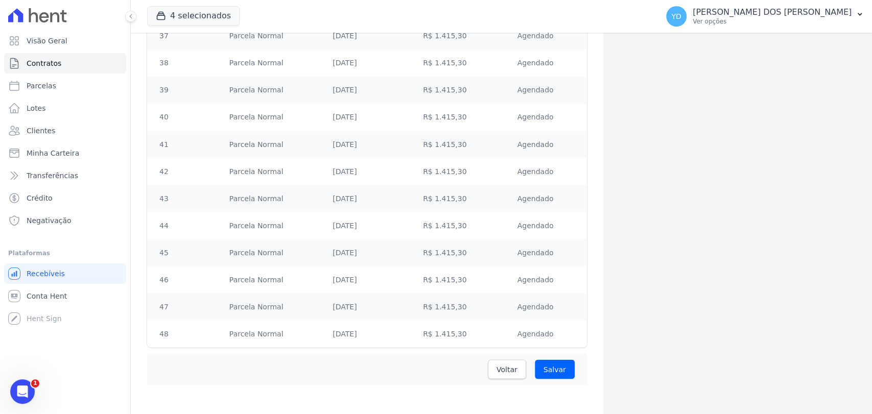
scroll to position [1199, 0]
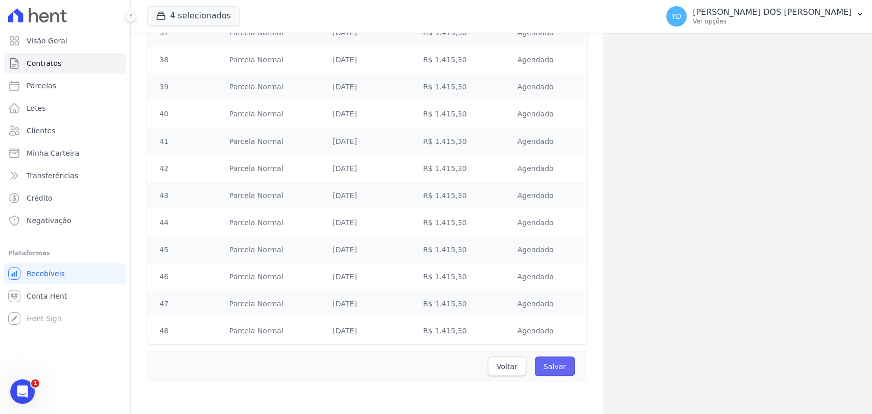
click at [557, 367] on input "Salvar" at bounding box center [555, 366] width 40 height 19
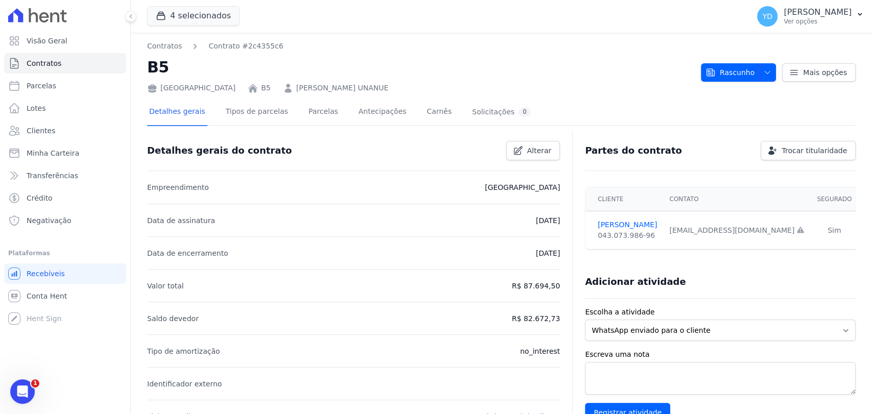
click at [326, 119] on div "Detalhes gerais Tipos de parcelas [GEOGRAPHIC_DATA] Antecipações Carnês Solicit…" at bounding box center [340, 112] width 386 height 27
click at [318, 121] on link "Parcelas" at bounding box center [324, 112] width 34 height 27
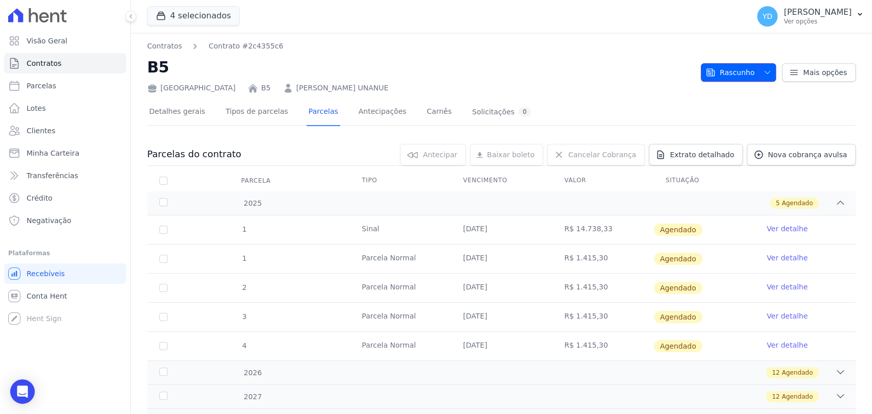
click at [738, 74] on span "Rascunho" at bounding box center [730, 72] width 49 height 18
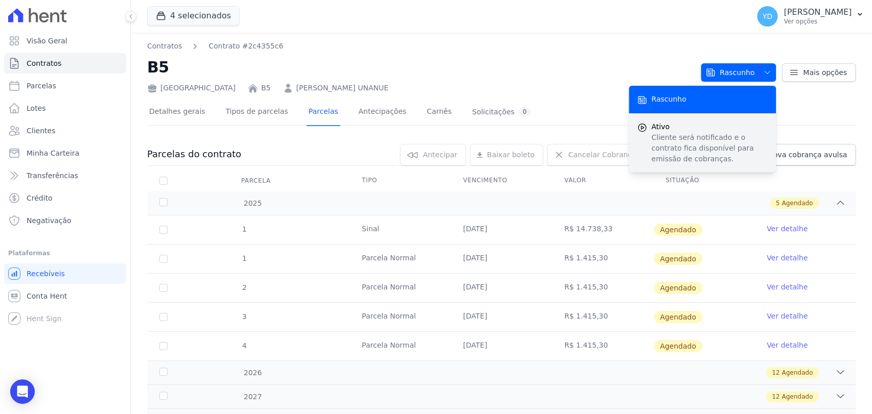
click at [726, 126] on span "Ativo" at bounding box center [709, 127] width 116 height 11
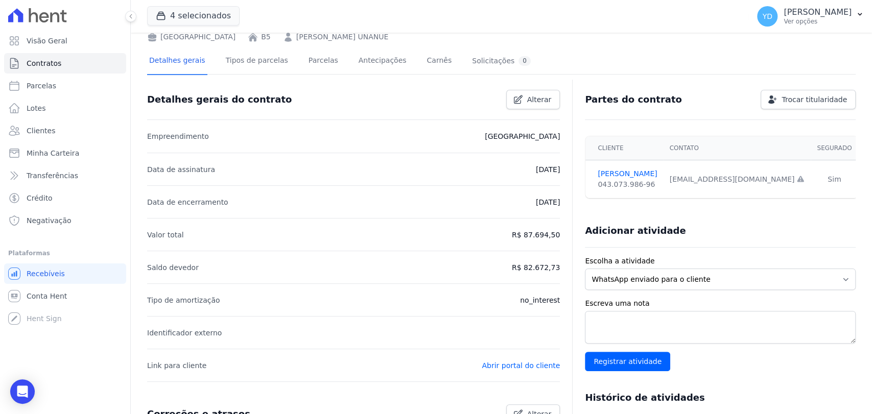
scroll to position [46, 0]
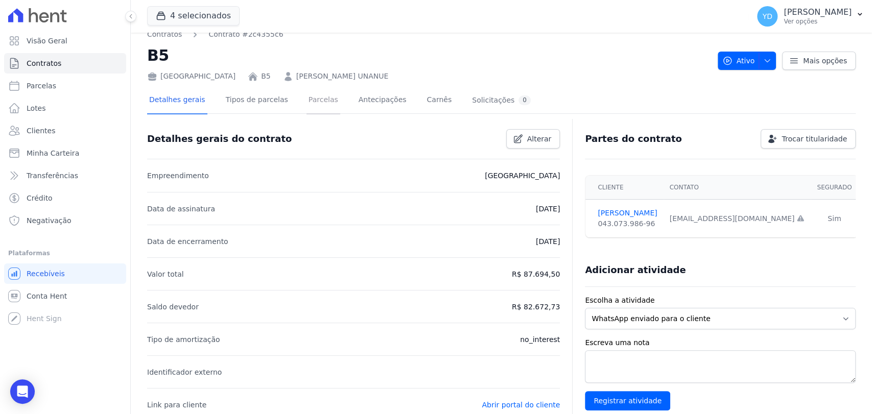
click at [311, 102] on link "Parcelas" at bounding box center [324, 100] width 34 height 27
click at [309, 108] on link "Parcelas" at bounding box center [324, 100] width 34 height 27
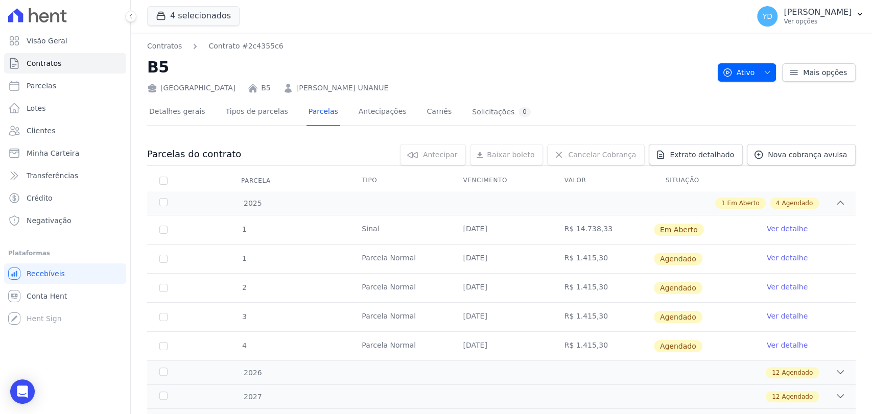
click at [776, 230] on link "Ver detalhe" at bounding box center [787, 229] width 41 height 10
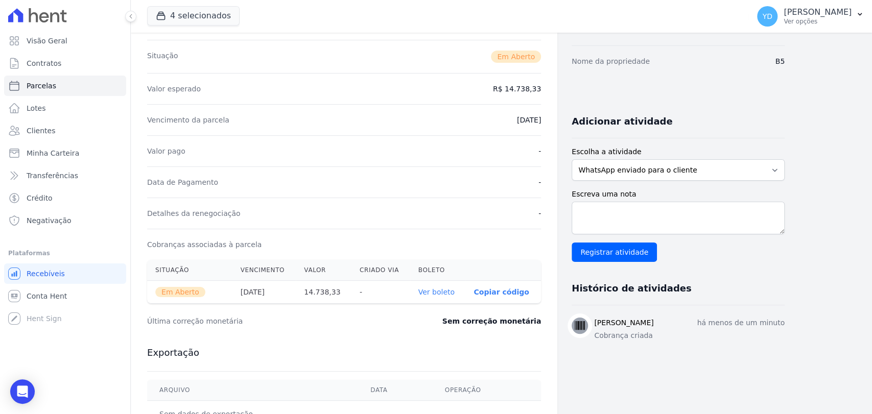
scroll to position [170, 0]
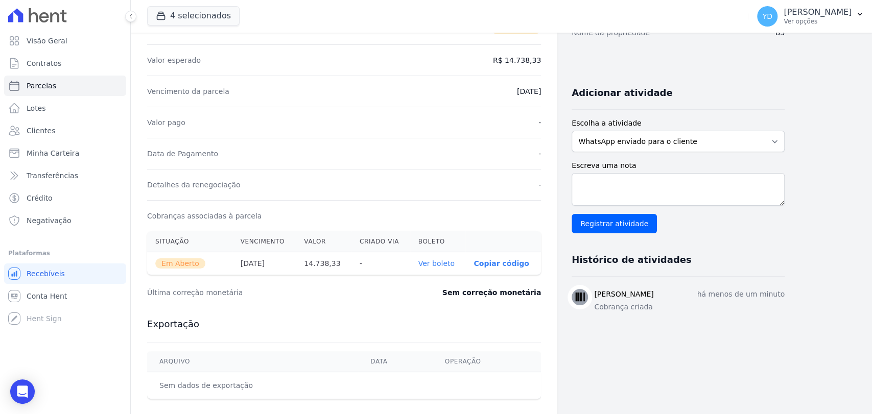
click at [444, 264] on link "Ver boleto" at bounding box center [436, 264] width 36 height 8
click at [69, 61] on link "Contratos" at bounding box center [65, 63] width 122 height 20
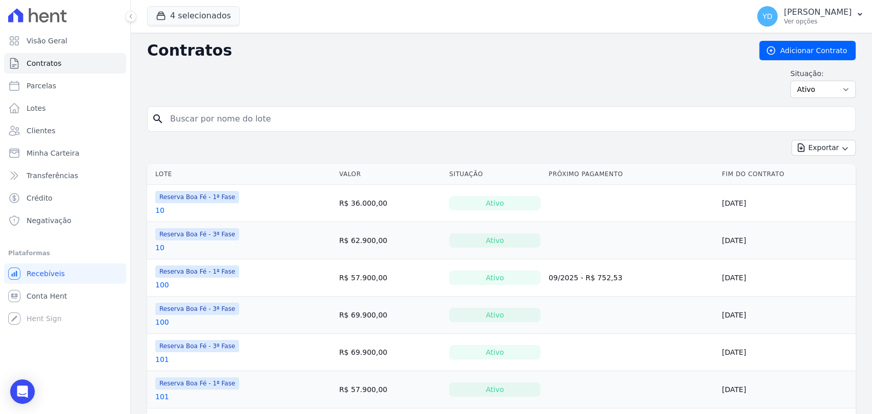
click at [800, 64] on div "Contratos Adicionar Contrato Situação: Ativo Todos Pausado Distratado Rascunho …" at bounding box center [501, 73] width 709 height 65
click at [794, 54] on link "Adicionar Contrato" at bounding box center [807, 50] width 97 height 19
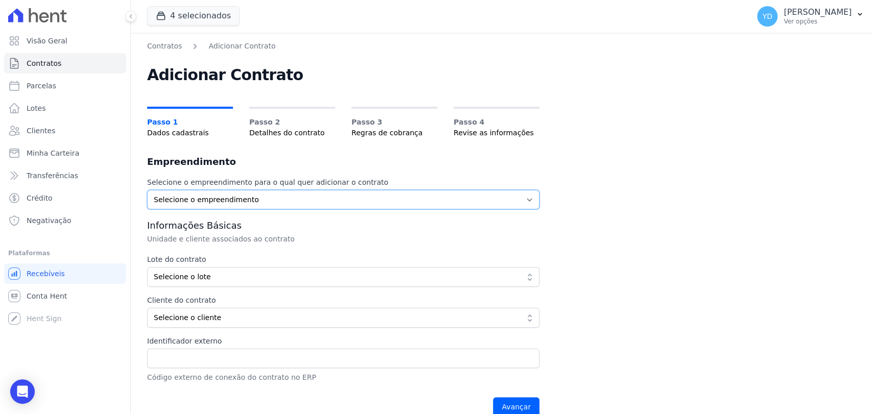
click at [304, 190] on select "Selecione o empreendimento Parque das Palmeiras Reserva Boa Fé - 1ª Fase Reserv…" at bounding box center [343, 199] width 392 height 19
select select "2775f852-70bd-4300-994e-24b99a34ef0e"
click at [147, 190] on select "Selecione o empreendimento Parque das Palmeiras Reserva Boa Fé - 1ª Fase Reserv…" at bounding box center [343, 199] width 392 height 19
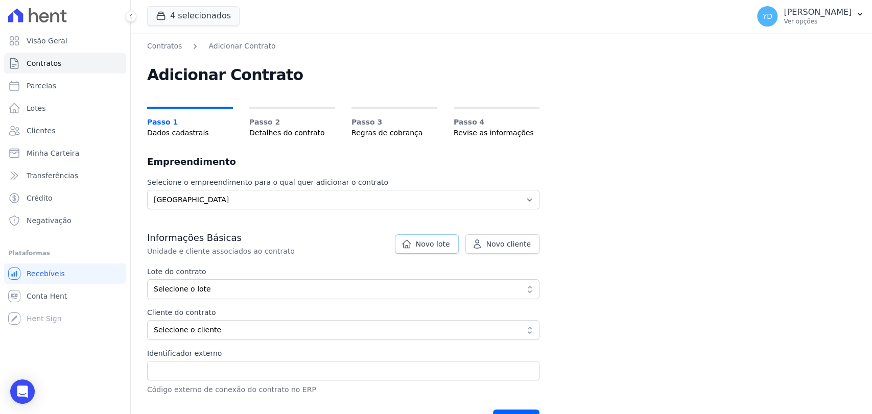
click at [457, 252] on link "Novo lote" at bounding box center [427, 243] width 64 height 19
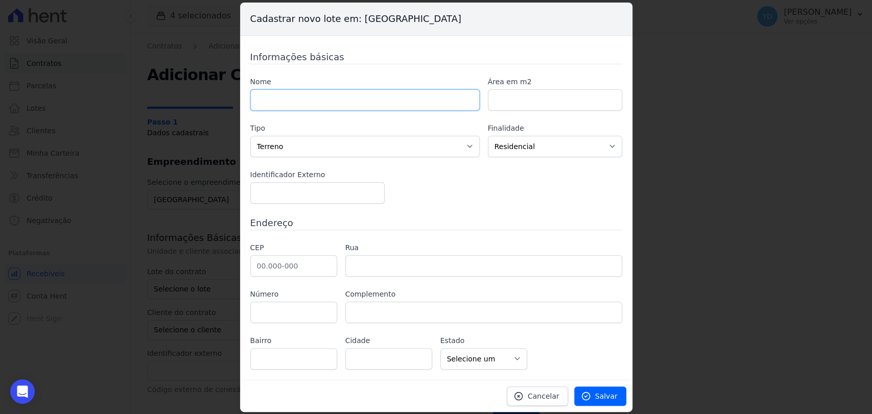
click at [374, 95] on input "text" at bounding box center [364, 99] width 229 height 21
type input "E5"
paste input "504.35"
type input "504.35"
click at [321, 265] on input "text" at bounding box center [293, 265] width 87 height 21
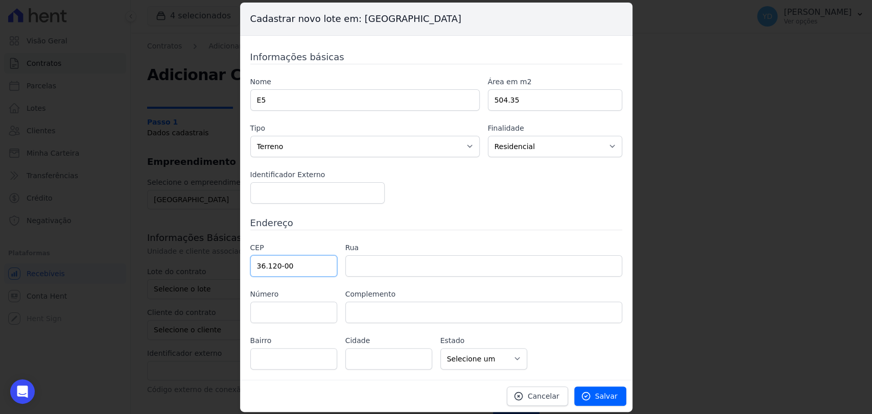
click at [319, 265] on input "36.120-00" at bounding box center [293, 265] width 87 height 21
type input "36.120-000"
click at [302, 230] on div at bounding box center [436, 230] width 372 height 1
click at [607, 404] on link "Salvar" at bounding box center [600, 396] width 52 height 19
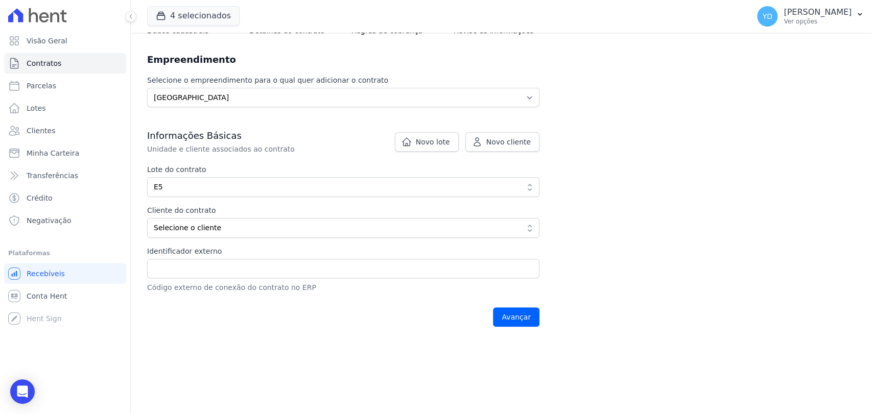
scroll to position [113, 0]
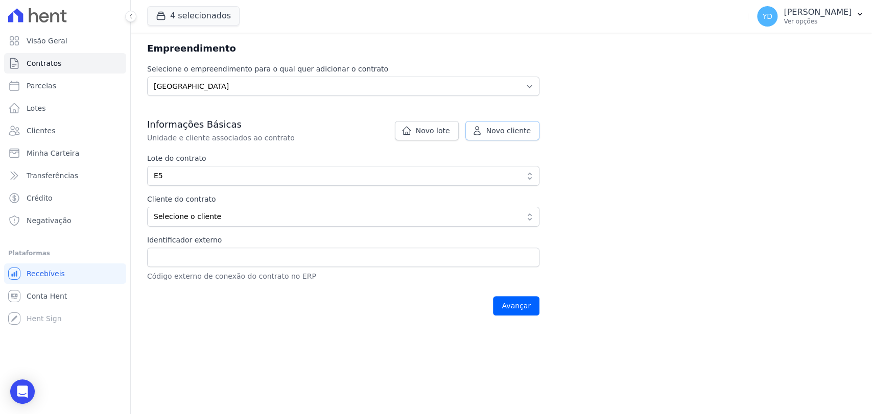
click at [495, 134] on span "Novo cliente" at bounding box center [508, 131] width 44 height 10
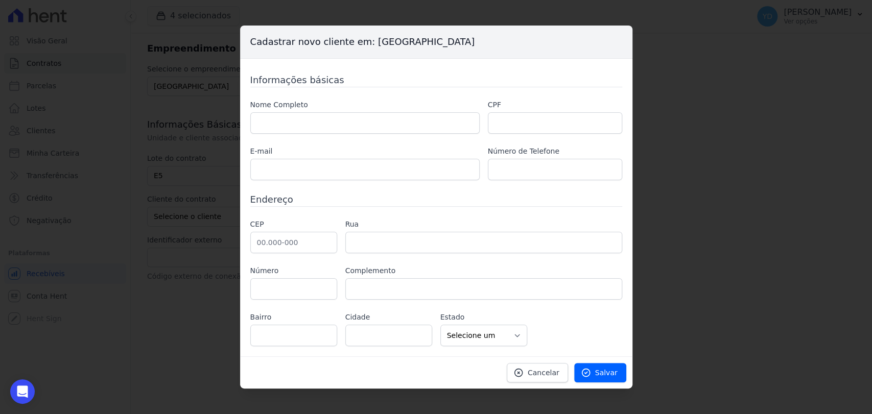
drag, startPoint x: 389, startPoint y: 145, endPoint x: 389, endPoint y: 139, distance: 5.6
click at [389, 142] on div "Nome Completo CPF E-mail Número de Telefone" at bounding box center [436, 140] width 372 height 81
click at [387, 126] on input "text" at bounding box center [364, 122] width 229 height 21
type input "[PERSON_NAME]"
click at [399, 184] on div "Informações básicas Nome Completo NANCY DOS SANTOS FREITAS VIGNOLI CPF E-mail N…" at bounding box center [436, 209] width 372 height 273
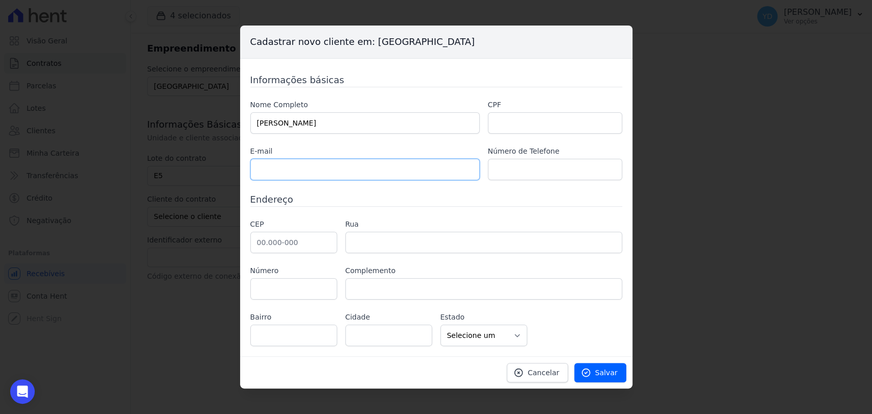
drag, startPoint x: 396, startPoint y: 178, endPoint x: 323, endPoint y: 133, distance: 85.8
click at [395, 177] on input "text" at bounding box center [364, 169] width 229 height 21
paste input "nancy.vignoli@penseit.com"
type input "nancy.vignoli@penseit.com"
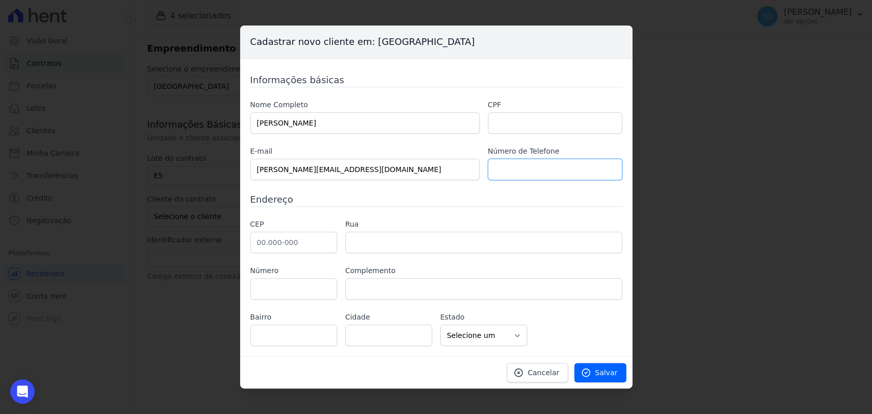
click at [530, 174] on input "text" at bounding box center [555, 169] width 134 height 21
type input "32991760013"
click at [286, 235] on input "text" at bounding box center [293, 242] width 87 height 21
paste input "36.033-225"
type input "36.033-225"
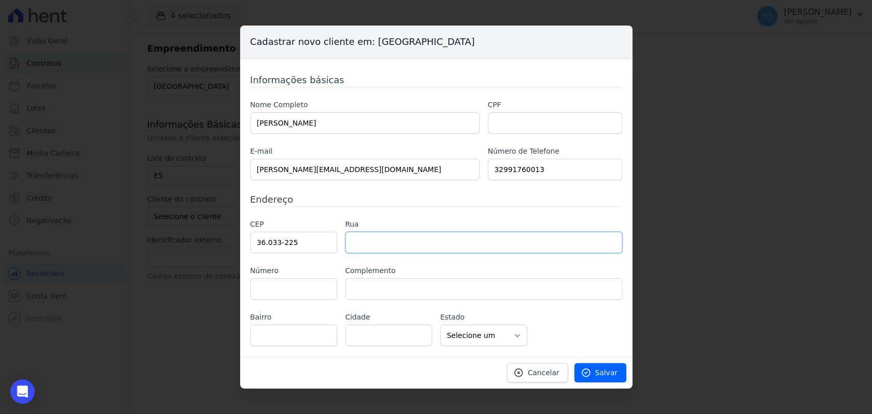
click at [392, 242] on input "text" at bounding box center [483, 242] width 277 height 21
click at [407, 253] on div "CEP 36.033-225 Rua Número Complemento Bairro Cidade" at bounding box center [436, 282] width 372 height 127
click at [401, 243] on input "text" at bounding box center [483, 242] width 277 height 21
click at [587, 377] on icon at bounding box center [586, 373] width 10 height 10
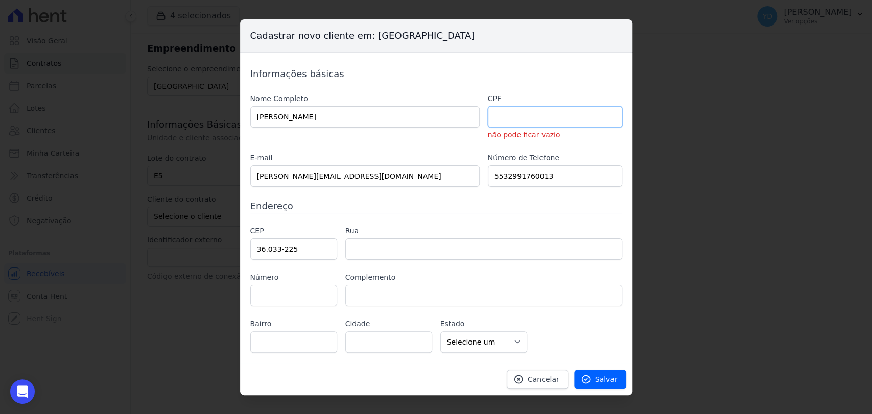
drag, startPoint x: 500, startPoint y: 114, endPoint x: 418, endPoint y: 65, distance: 95.3
click at [500, 114] on input "text" at bounding box center [555, 116] width 134 height 21
type input "31036340805"
click at [601, 380] on span "Salvar" at bounding box center [606, 379] width 22 height 10
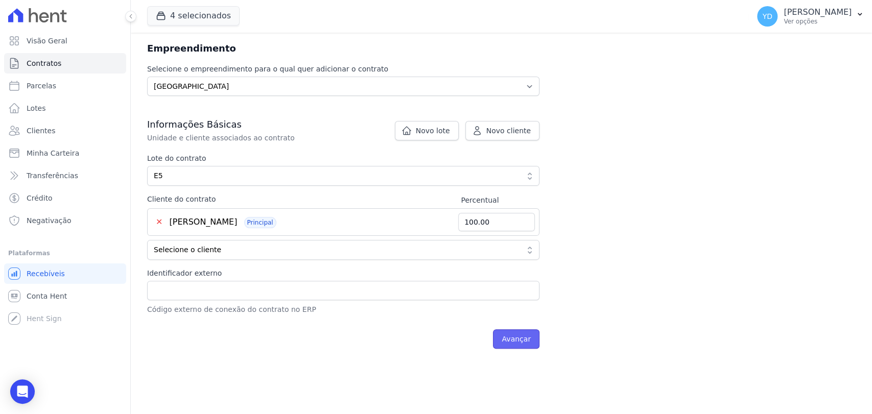
click at [536, 334] on input "Avançar" at bounding box center [516, 339] width 46 height 19
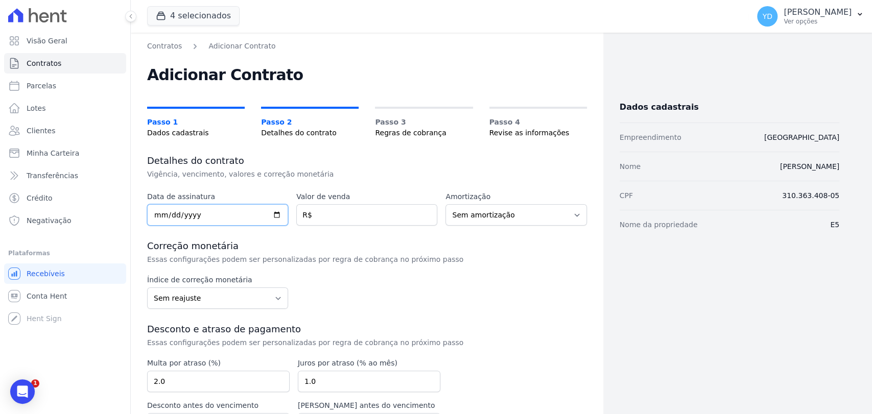
click at [244, 218] on input "date" at bounding box center [217, 214] width 141 height 21
type input "[DATE]"
click at [314, 219] on input "number" at bounding box center [366, 214] width 141 height 21
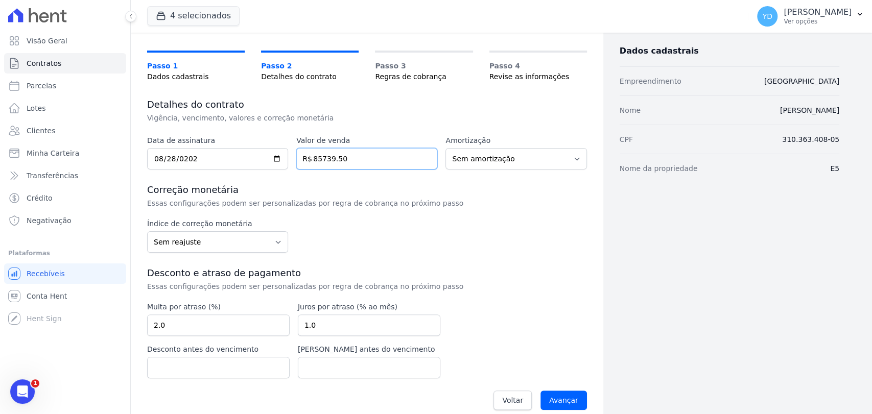
scroll to position [67, 0]
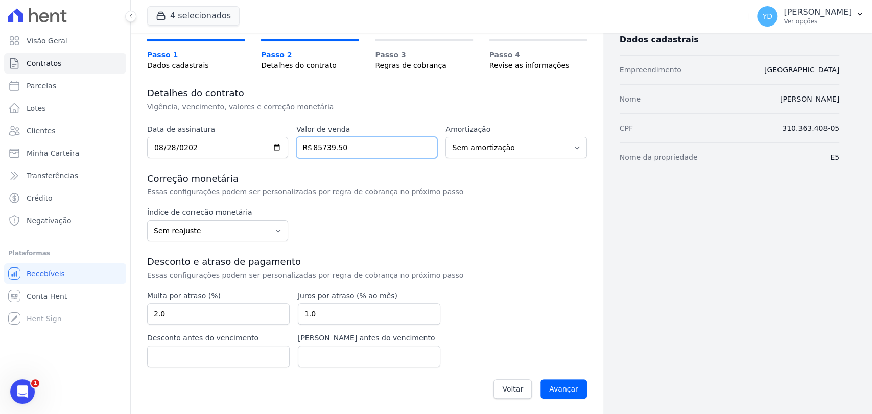
type input "85739.50"
click at [198, 318] on input "2.0" at bounding box center [218, 313] width 143 height 21
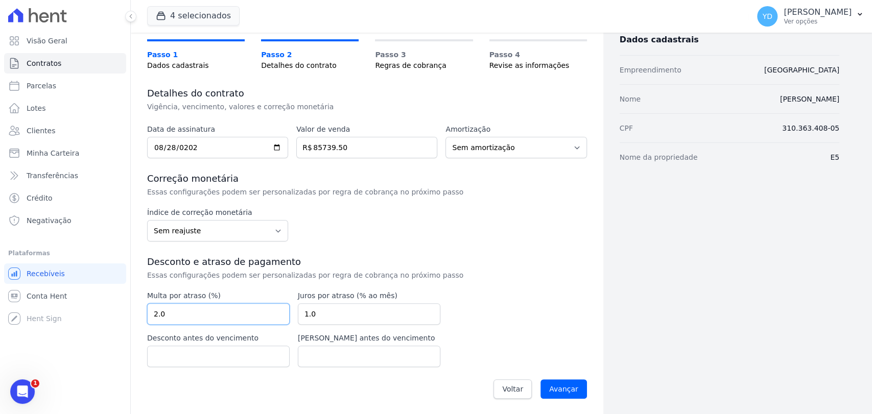
click at [198, 318] on input "2.0" at bounding box center [218, 313] width 143 height 21
type input "10.00"
click at [548, 387] on input "Avançar" at bounding box center [564, 389] width 46 height 19
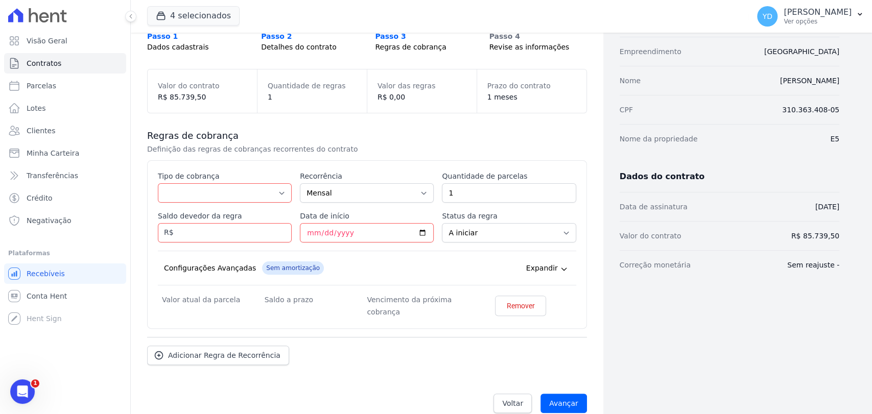
scroll to position [100, 0]
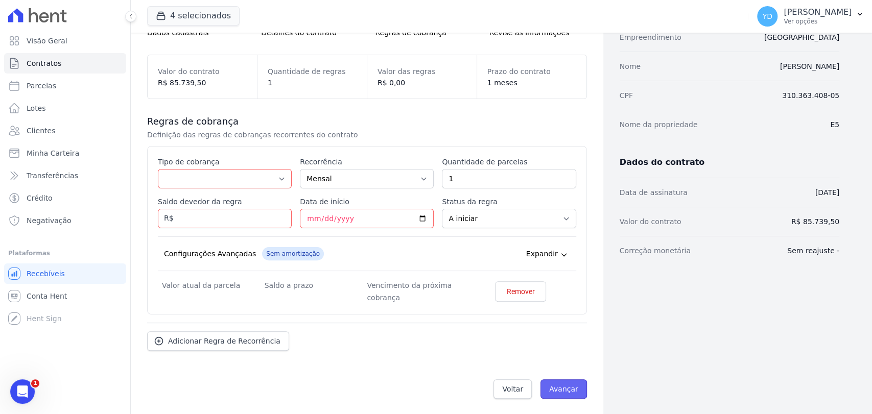
click at [553, 391] on input "Avançar" at bounding box center [564, 389] width 46 height 19
click at [233, 177] on select "Parcela Normal Entrada Sinal Intercalada Chaves Pré-chaves Pós-chaves Impostos …" at bounding box center [225, 178] width 134 height 19
click at [158, 169] on select "Parcela Normal Entrada Sinal Intercalada Chaves Pré-chaves Pós-chaves Impostos …" at bounding box center [225, 178] width 134 height 19
click at [555, 384] on input "Avançar" at bounding box center [564, 389] width 46 height 19
drag, startPoint x: 202, startPoint y: 176, endPoint x: 210, endPoint y: 186, distance: 13.1
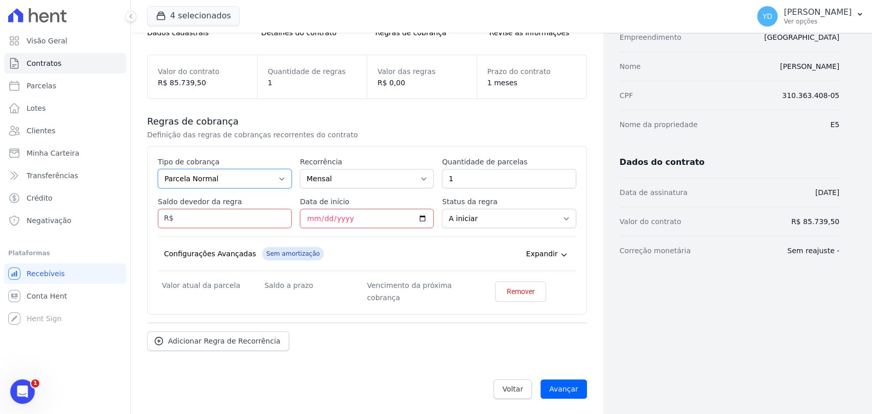
click at [202, 176] on select "Parcela Normal Entrada Sinal Intercalada Chaves Pré-chaves Pós-chaves Impostos …" at bounding box center [225, 178] width 134 height 19
select select "down_payment"
click at [158, 169] on select "Parcela Normal Entrada Sinal Intercalada Chaves Pré-chaves Pós-chaves Impostos …" at bounding box center [225, 178] width 134 height 19
click at [568, 382] on input "Avançar" at bounding box center [564, 389] width 46 height 19
click at [495, 383] on link "Voltar" at bounding box center [513, 389] width 38 height 19
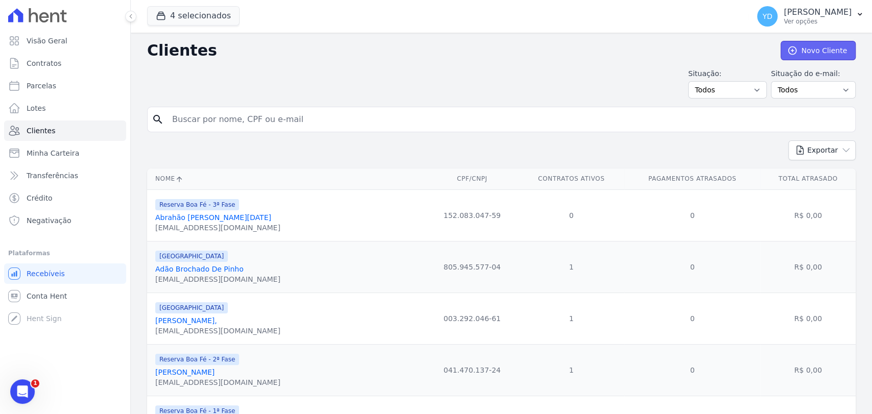
click at [793, 54] on link "Novo Cliente" at bounding box center [818, 50] width 75 height 19
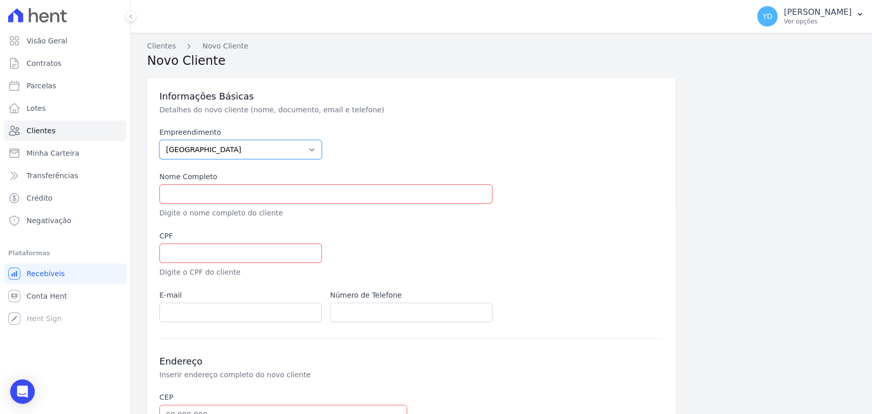
click at [273, 153] on select "Parque das Palmeiras Reserva Boa Fé - 1ª Fase Reserva Boa Fé - 2ª Fase Reserva …" at bounding box center [240, 149] width 162 height 19
click at [367, 157] on div at bounding box center [411, 143] width 162 height 32
click at [318, 197] on input "text" at bounding box center [325, 193] width 333 height 19
click at [157, 45] on link "Clientes" at bounding box center [161, 46] width 29 height 11
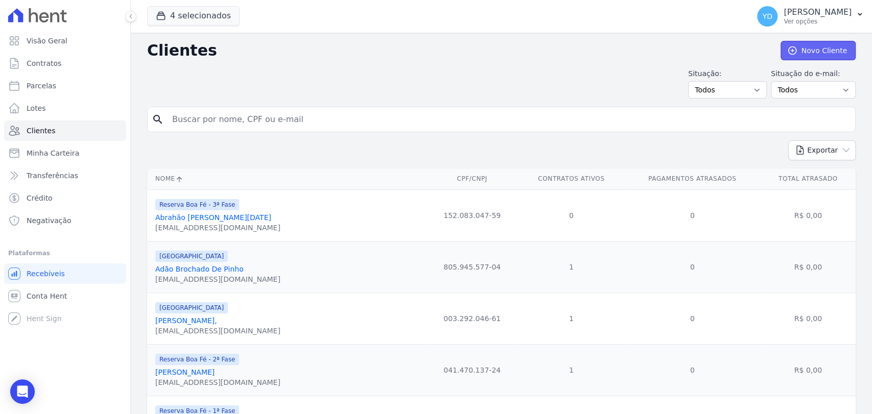
click at [808, 46] on link "Novo Cliente" at bounding box center [818, 50] width 75 height 19
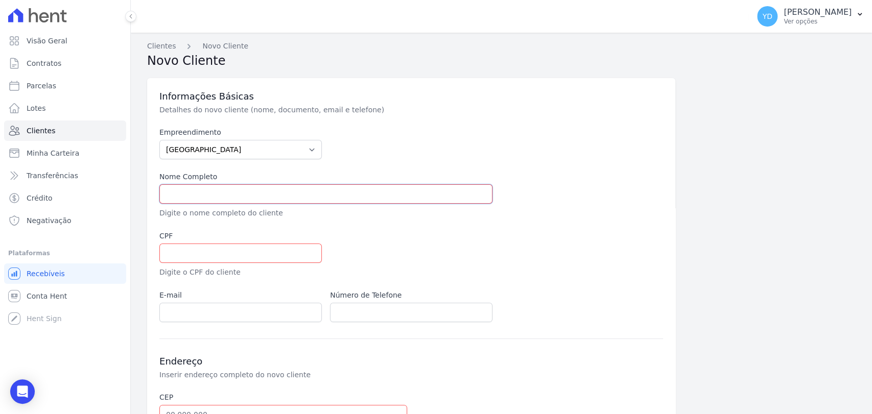
click at [222, 196] on input "text" at bounding box center [325, 193] width 333 height 19
click at [220, 190] on input "text" at bounding box center [325, 193] width 333 height 19
paste input "✕ NANCY DOS SANTOS FREITAS VIGNOLI Principal"
drag, startPoint x: 173, startPoint y: 192, endPoint x: 123, endPoint y: 179, distance: 52.2
click at [123, 179] on div "Visão Geral Contratos Parcelas Lotes Clientes Minha Carteira Transferências Cré…" at bounding box center [436, 207] width 872 height 414
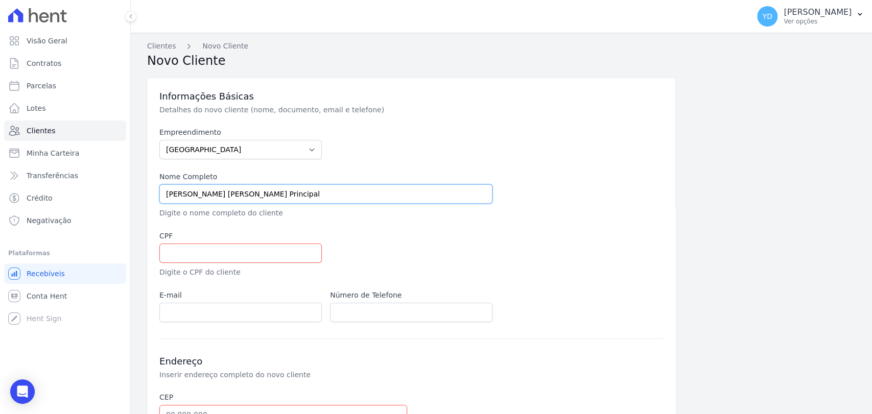
drag, startPoint x: 330, startPoint y: 196, endPoint x: 290, endPoint y: 197, distance: 39.4
click at [290, 197] on input "NANCY DOS SANTOS FREITAS VIGNOLI Principal" at bounding box center [325, 193] width 333 height 19
type input "[PERSON_NAME]"
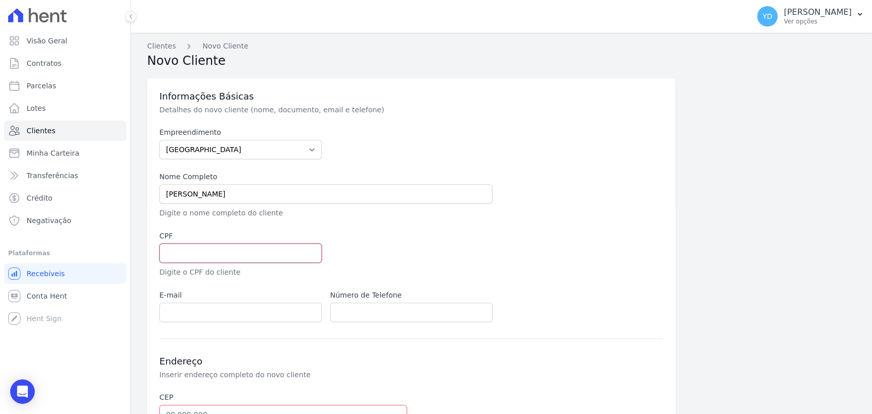
click at [263, 248] on input "text" at bounding box center [240, 253] width 162 height 19
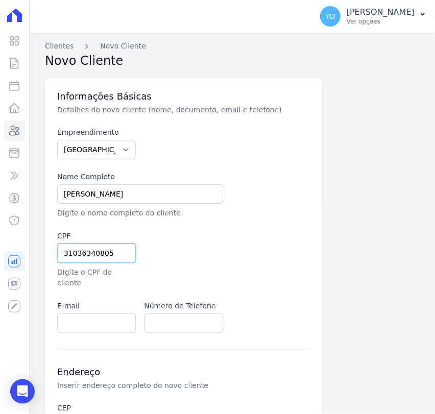
type input "31036340805"
click at [110, 316] on input "email" at bounding box center [96, 323] width 79 height 19
click at [69, 314] on input "email" at bounding box center [96, 323] width 79 height 19
paste input "nancy.vignoli@penseit.com"
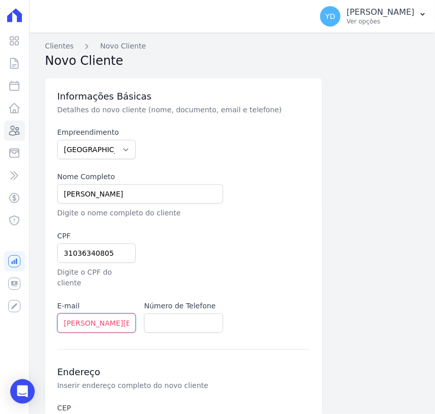
scroll to position [0, 22]
type input "nancy.vignoli@penseit.com"
click at [165, 314] on input "text" at bounding box center [183, 323] width 79 height 19
click at [165, 314] on input "32" at bounding box center [183, 323] width 79 height 19
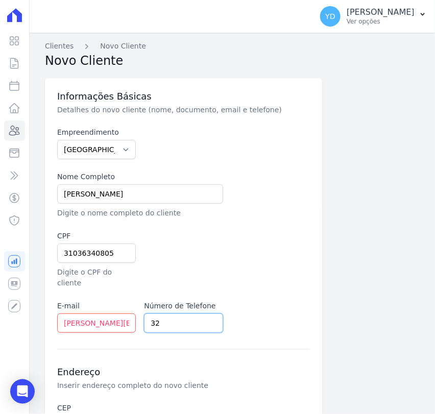
click at [165, 314] on input "32" at bounding box center [183, 323] width 79 height 19
click at [176, 314] on input "32" at bounding box center [183, 323] width 79 height 19
click at [192, 319] on input "32" at bounding box center [183, 323] width 79 height 19
type input "32999585320"
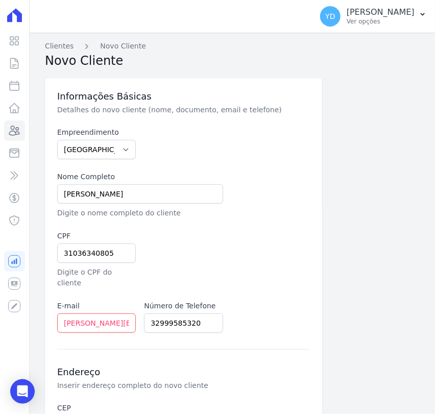
click at [212, 381] on p "Inserir endereço completo do novo cliente" at bounding box center [183, 386] width 253 height 10
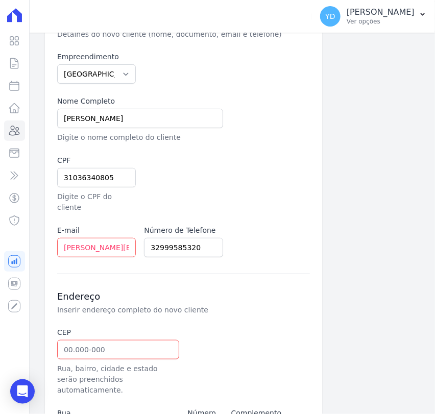
scroll to position [216, 0]
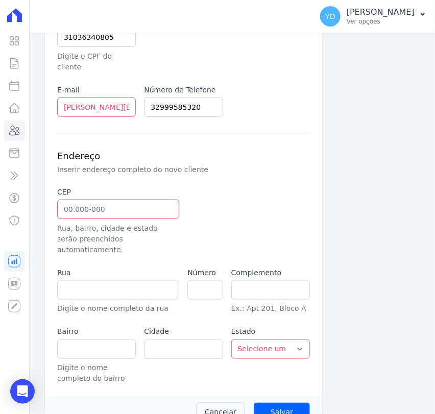
click at [142, 209] on div "CEP Rua, bairro, cidade e estado serão preenchidos automaticamente." at bounding box center [118, 221] width 122 height 68
click at [136, 200] on input "text" at bounding box center [118, 209] width 122 height 19
paste input "36.033-225"
type input "36.033-225"
click at [144, 243] on div "CEP 36.033-225 Rua, bairro, cidade e estado serão preenchidos automaticamente. …" at bounding box center [183, 286] width 253 height 198
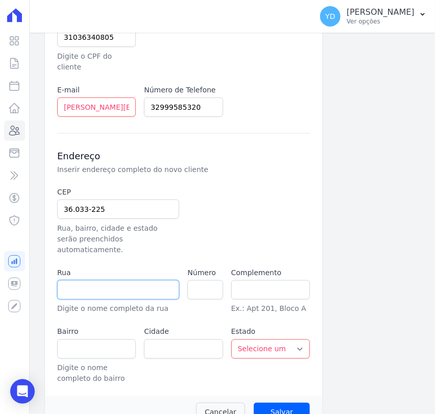
type input "Rua José Goretti"
type input "Teixeiras"
type input "Juiz de Fora"
select select "MG"
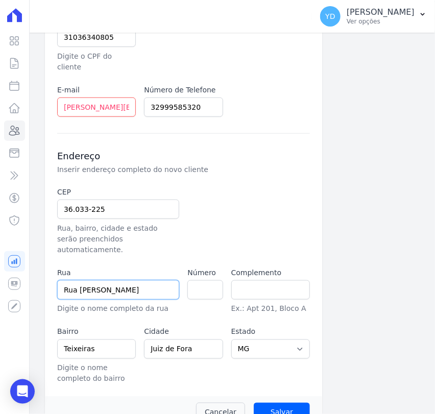
click at [126, 280] on input "Rua José Goretti" at bounding box center [118, 289] width 122 height 19
click at [204, 282] on div "Número" at bounding box center [204, 291] width 35 height 47
click at [200, 280] on input "number" at bounding box center [204, 289] width 35 height 19
type input "10"
click at [218, 192] on div at bounding box center [226, 221] width 79 height 68
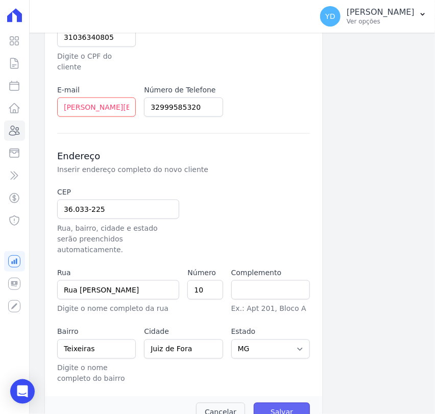
click at [262, 403] on input "Salvar" at bounding box center [282, 412] width 56 height 19
click at [264, 403] on input "Salvar" at bounding box center [282, 412] width 56 height 19
click at [278, 403] on input "Salvar" at bounding box center [282, 412] width 56 height 19
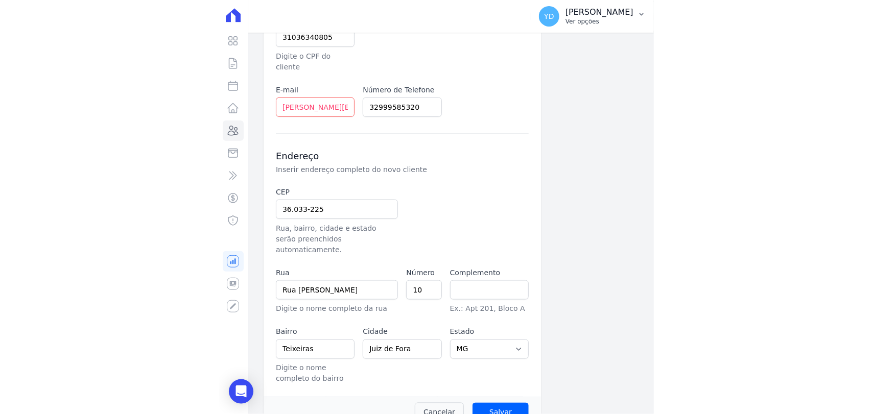
scroll to position [195, 0]
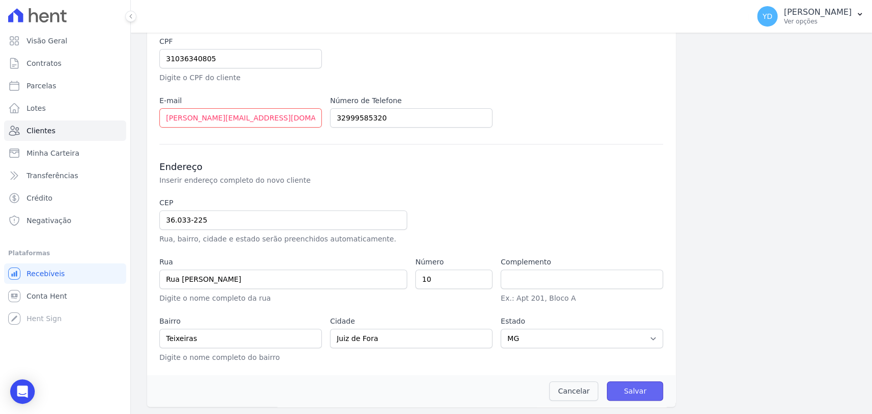
click at [631, 387] on input "Salvar" at bounding box center [635, 391] width 56 height 19
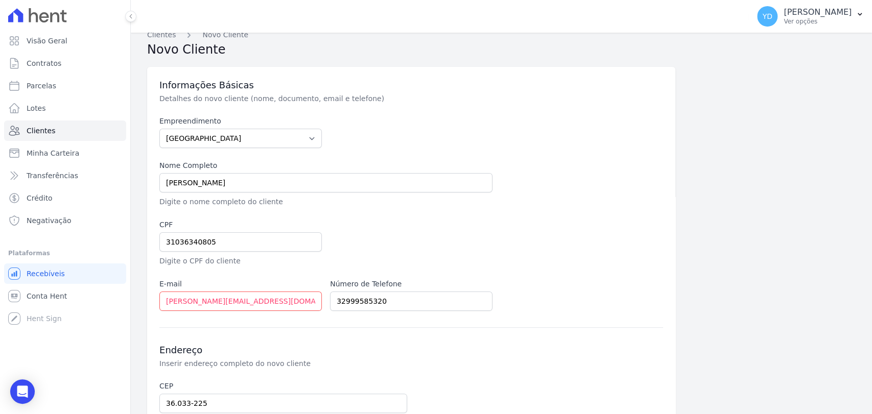
scroll to position [0, 0]
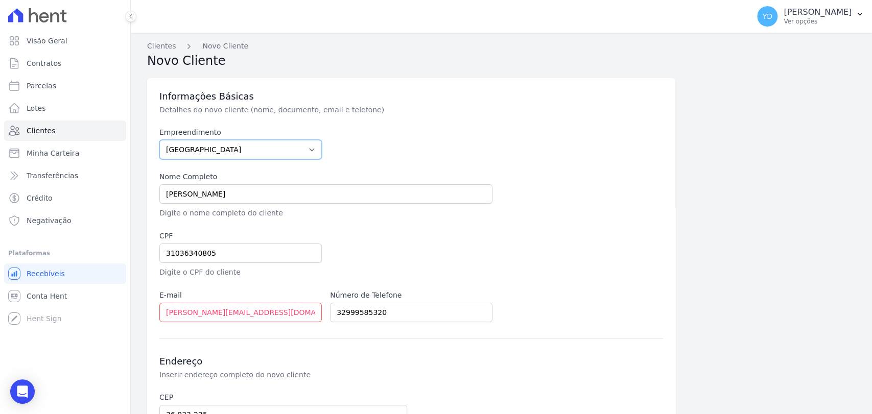
click at [226, 143] on select "Parque das Palmeiras Reserva Boa Fé - 1ª Fase Reserva Boa Fé - 2ª Fase Reserva …" at bounding box center [240, 149] width 162 height 19
click at [159, 140] on select "Parque das Palmeiras Reserva Boa Fé - 1ª Fase Reserva Boa Fé - 2ª Fase Reserva …" at bounding box center [240, 149] width 162 height 19
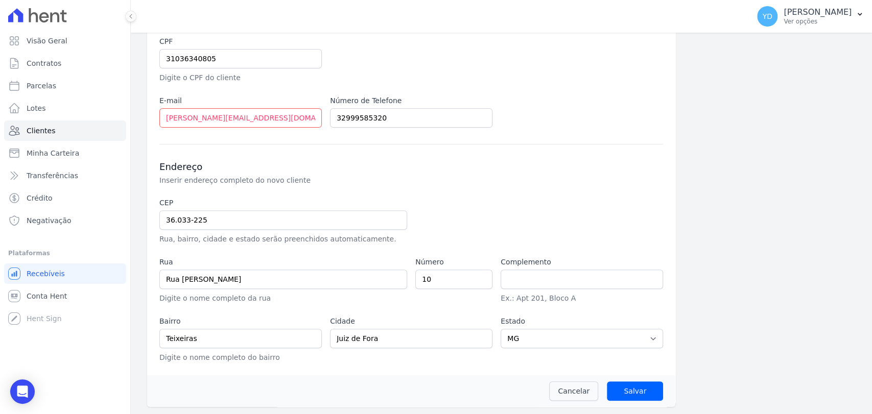
click at [622, 378] on div "Cancelar Salvar" at bounding box center [411, 392] width 528 height 32
click at [624, 385] on input "Salvar" at bounding box center [635, 391] width 56 height 19
click at [625, 385] on input "Salvar" at bounding box center [635, 391] width 56 height 19
click at [625, 386] on input "Salvar" at bounding box center [635, 391] width 56 height 19
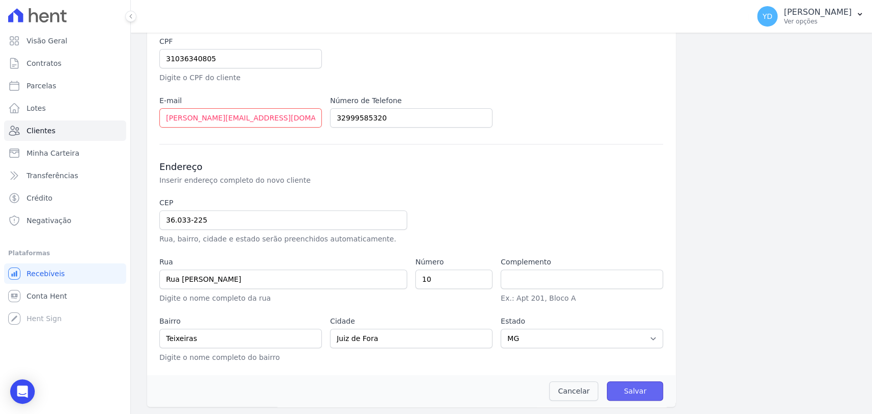
click at [626, 392] on input "Salvar" at bounding box center [635, 391] width 56 height 19
click at [626, 386] on input "Salvar" at bounding box center [635, 391] width 56 height 19
click at [629, 396] on input "Salvar" at bounding box center [635, 391] width 56 height 19
click at [620, 386] on input "Salvar" at bounding box center [635, 391] width 56 height 19
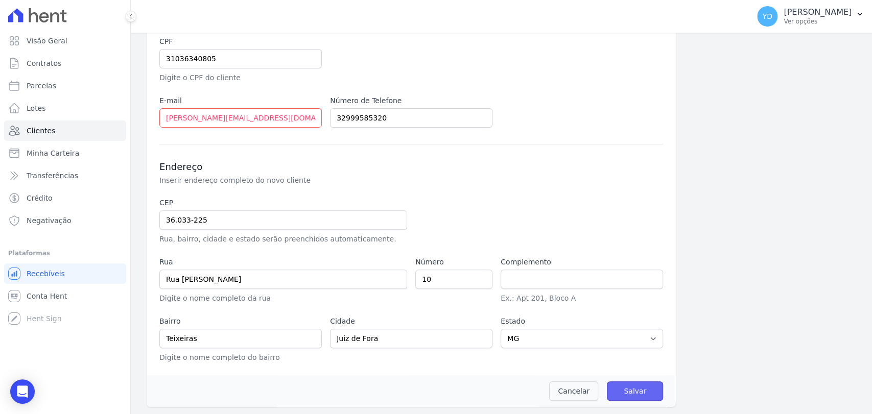
click at [620, 386] on input "Salvar" at bounding box center [635, 391] width 56 height 19
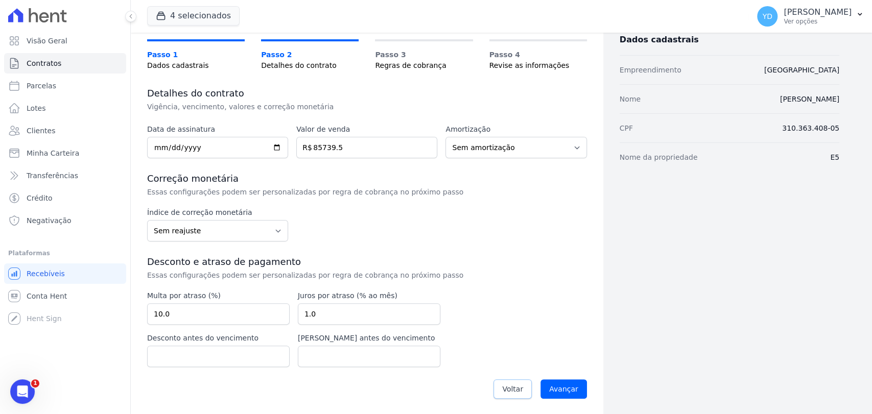
click at [509, 389] on span "Voltar" at bounding box center [512, 389] width 21 height 10
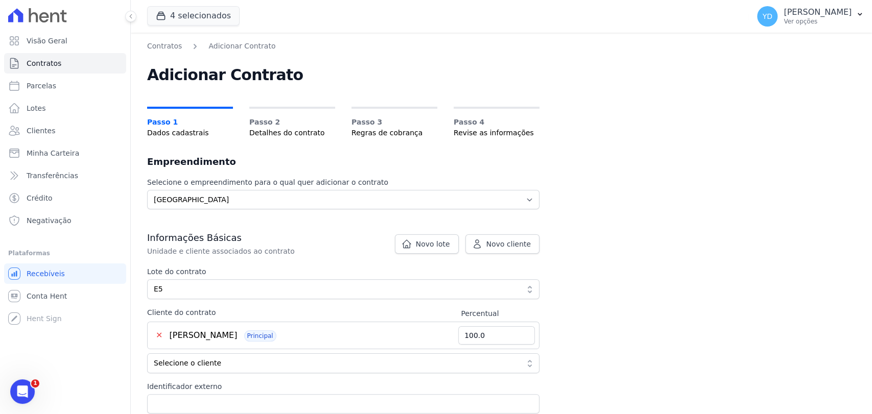
click at [247, 343] on div "✕ NANCY DOS SANTOS FREITAS VIGNOLI Principal 100.0" at bounding box center [343, 336] width 392 height 28
click at [238, 338] on span "[PERSON_NAME]" at bounding box center [204, 336] width 68 height 10
click at [238, 332] on span "NANCY DOS SANTOS FREITAS VIGNOLI" at bounding box center [204, 336] width 68 height 10
click at [238, 333] on span "NANCY DOS SANTOS FREITAS VIGNOLI" at bounding box center [204, 336] width 68 height 10
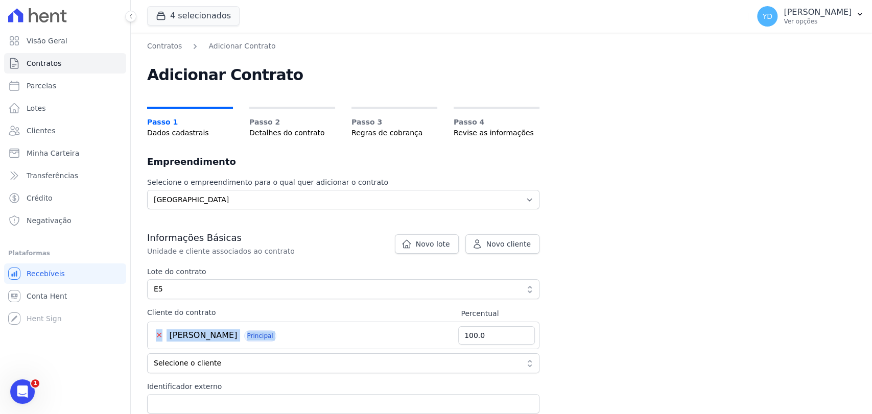
copy div "✕ NANCY DOS SANTOS FREITAS VIGNOLI Principal"
click at [338, 271] on label "Lote do contrato" at bounding box center [343, 272] width 392 height 11
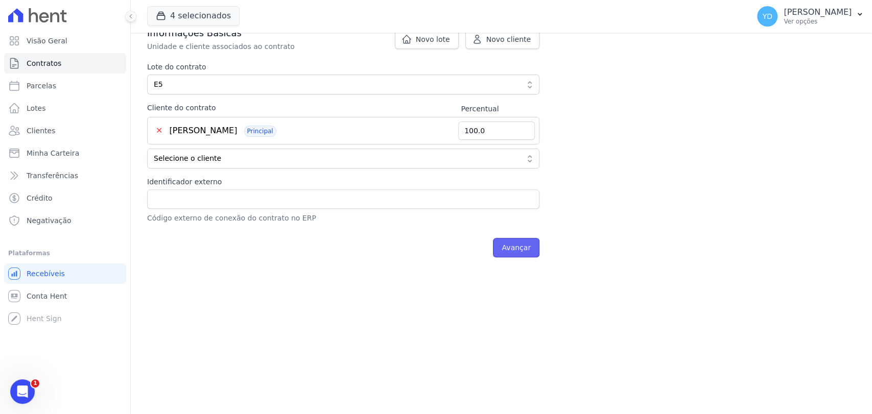
click at [517, 248] on input "Avançar" at bounding box center [516, 247] width 46 height 19
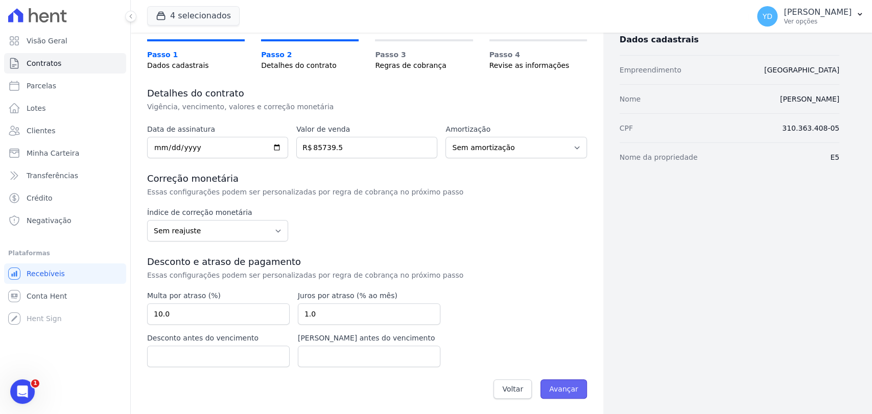
click at [555, 381] on input "Avançar" at bounding box center [564, 389] width 46 height 19
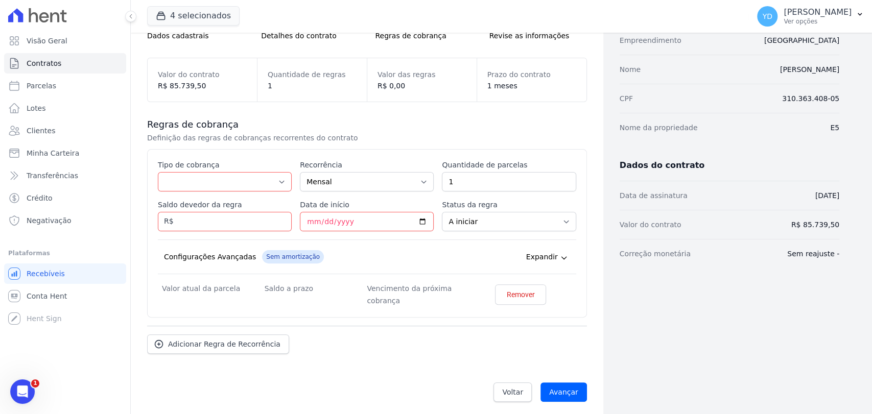
scroll to position [100, 0]
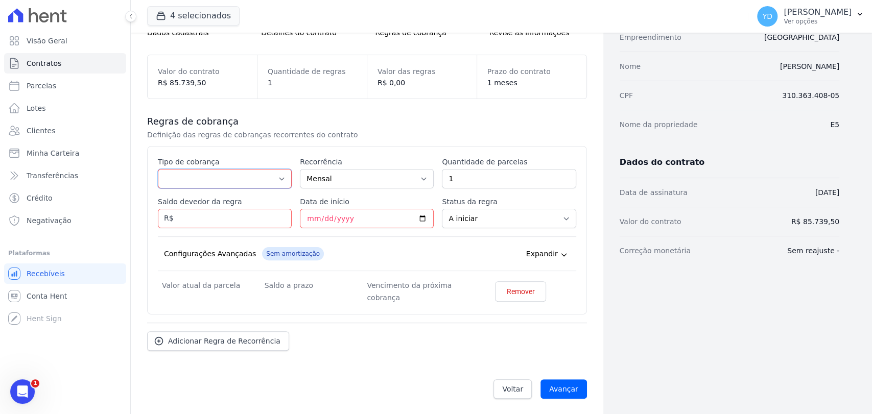
click at [246, 173] on select "Parcela Normal Entrada Sinal Intercalada Chaves Pré-chaves Pós-chaves Impostos …" at bounding box center [225, 178] width 134 height 19
click at [158, 169] on select "Parcela Normal Entrada Sinal Intercalada Chaves Pré-chaves Pós-chaves Impostos …" at bounding box center [225, 178] width 134 height 19
click at [213, 170] on select "Parcela Normal Entrada Sinal Intercalada Chaves Pré-chaves Pós-chaves Impostos …" at bounding box center [225, 178] width 134 height 19
select select "others"
click at [158, 189] on select "Parcela Normal Entrada Sinal Intercalada Chaves Pré-chaves Pós-chaves Impostos …" at bounding box center [225, 178] width 134 height 19
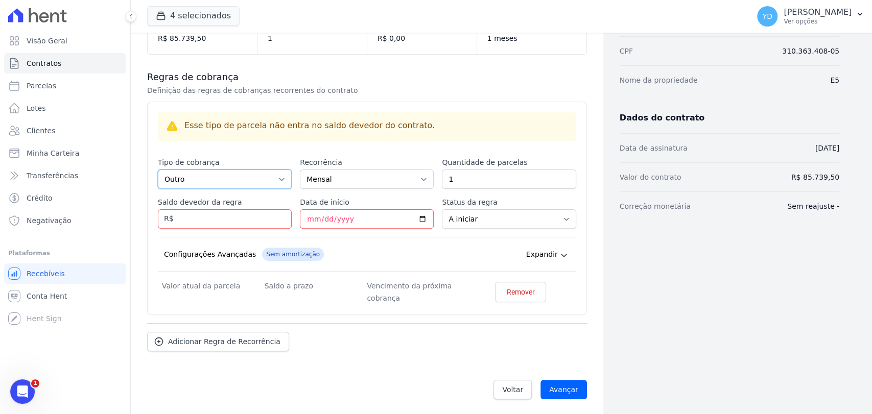
scroll to position [145, 0]
click at [564, 390] on input "Avançar" at bounding box center [564, 389] width 46 height 19
type input "0.00"
click at [568, 382] on input "Avançar" at bounding box center [564, 389] width 46 height 19
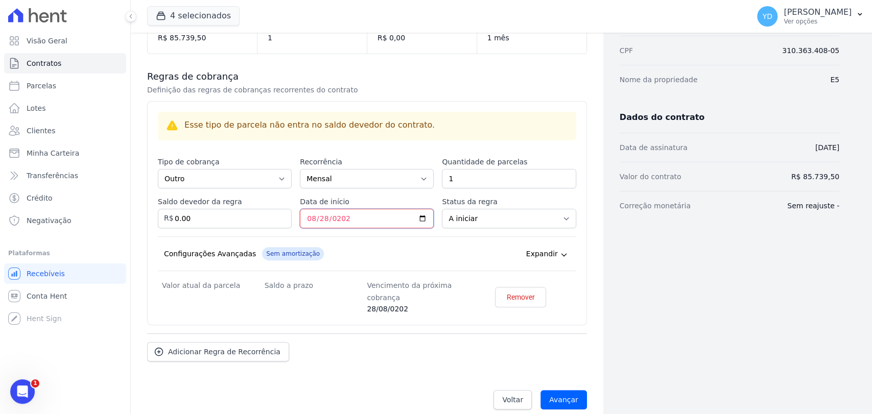
type input "[DATE]"
click at [569, 400] on input "Avançar" at bounding box center [564, 399] width 46 height 19
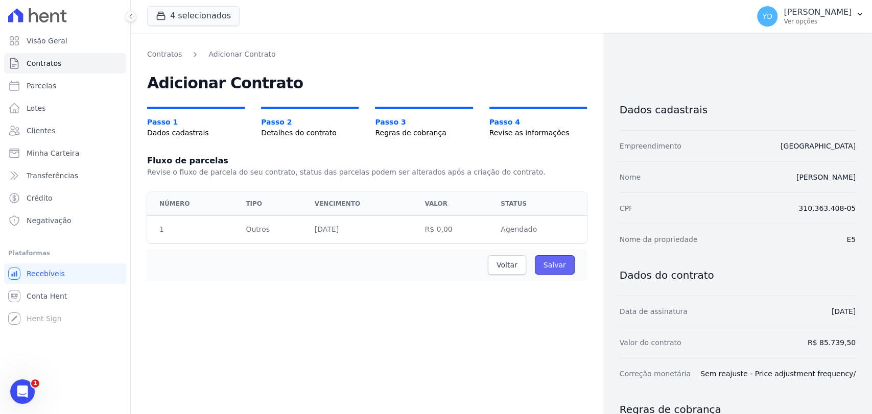
click at [551, 262] on input "Salvar" at bounding box center [555, 264] width 40 height 19
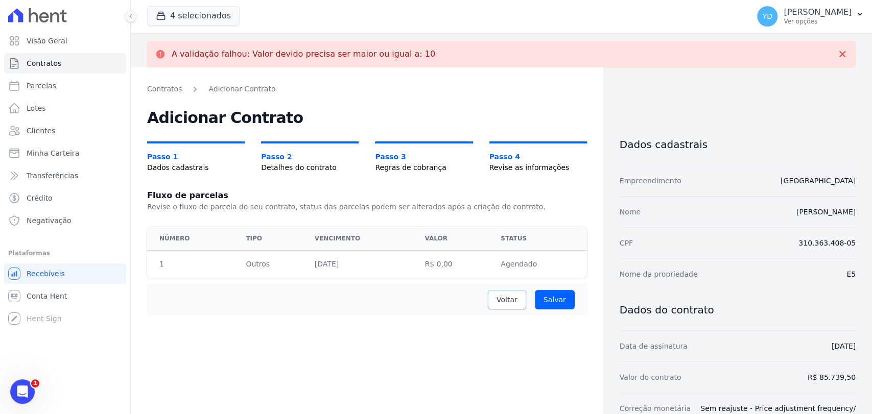
click at [492, 293] on link "Voltar" at bounding box center [507, 299] width 38 height 19
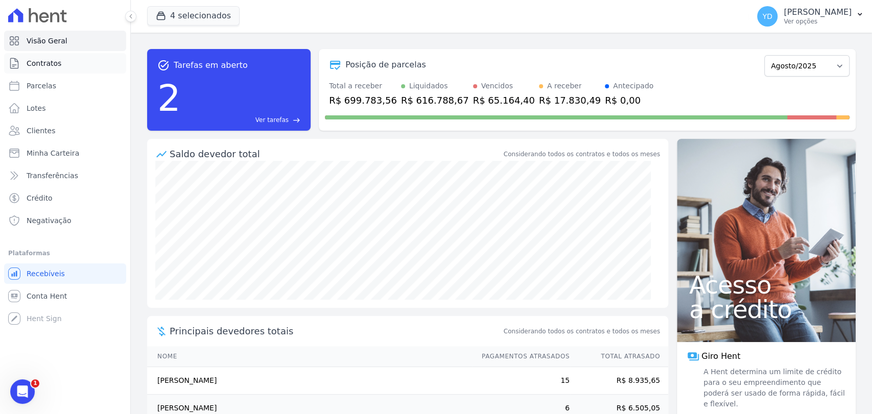
click at [80, 64] on link "Contratos" at bounding box center [65, 63] width 122 height 20
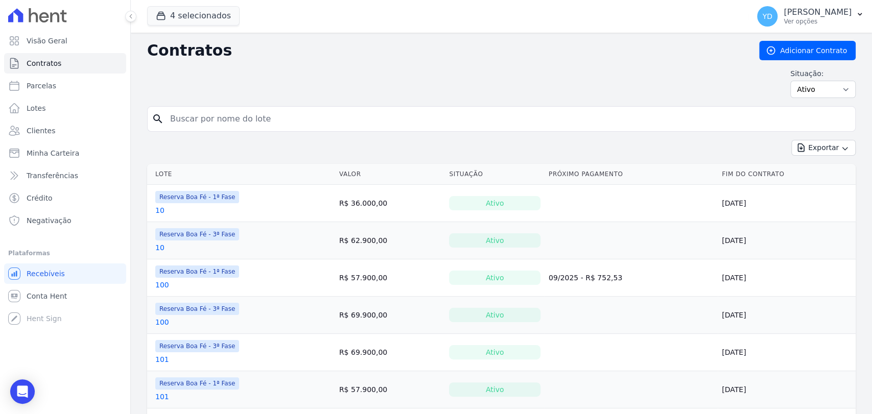
click at [207, 118] on input "search" at bounding box center [507, 119] width 687 height 20
type input "113"
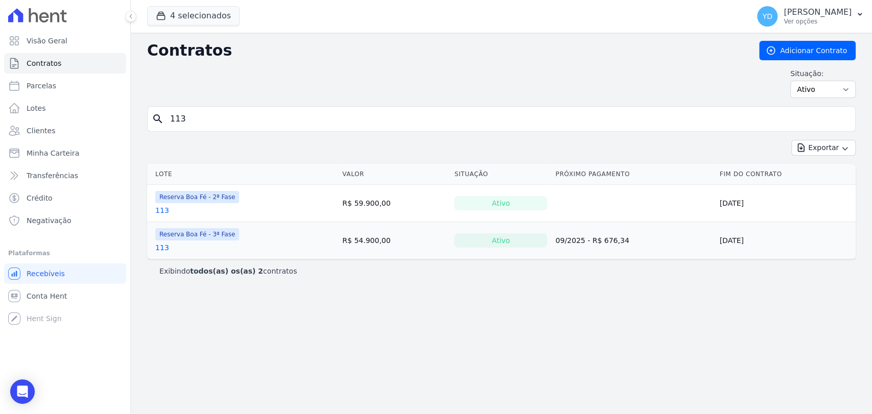
click at [159, 248] on link "113" at bounding box center [162, 248] width 14 height 10
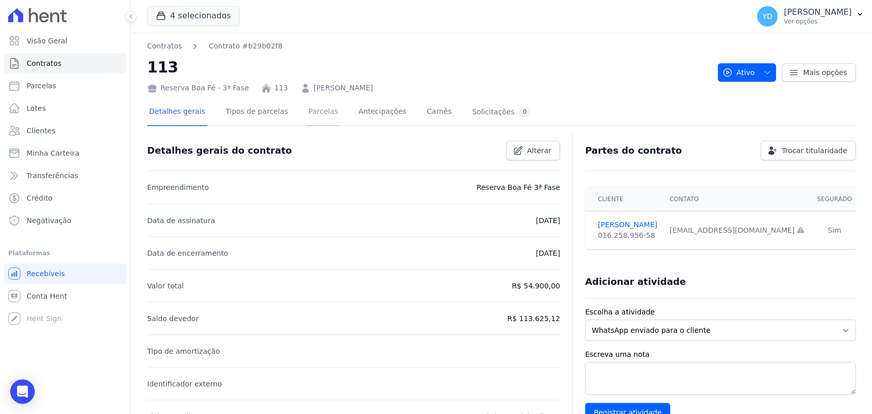
click at [319, 108] on link "Parcelas" at bounding box center [324, 112] width 34 height 27
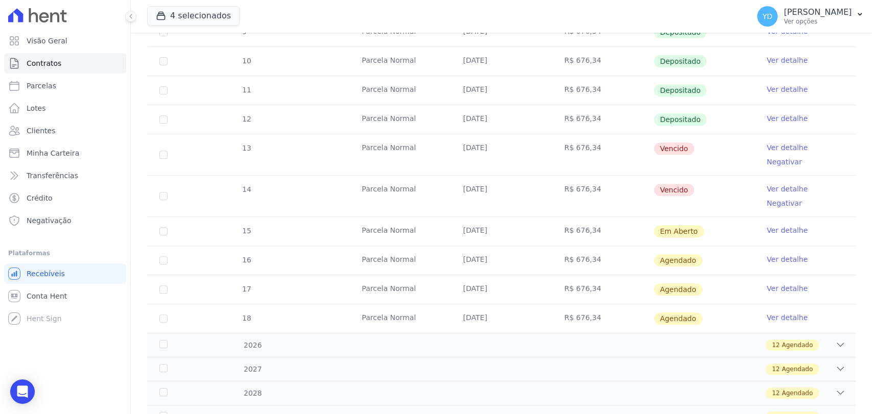
scroll to position [284, 0]
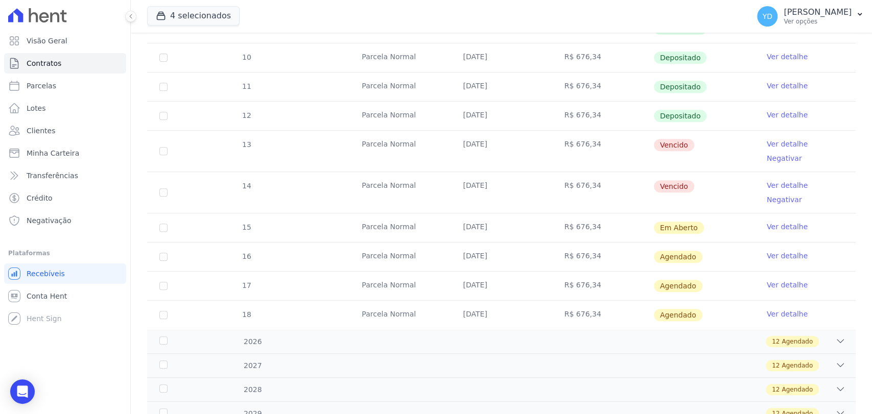
click at [159, 145] on td "13" at bounding box center [163, 151] width 33 height 41
click at [163, 147] on input "checkbox" at bounding box center [163, 151] width 8 height 8
checkbox input "true"
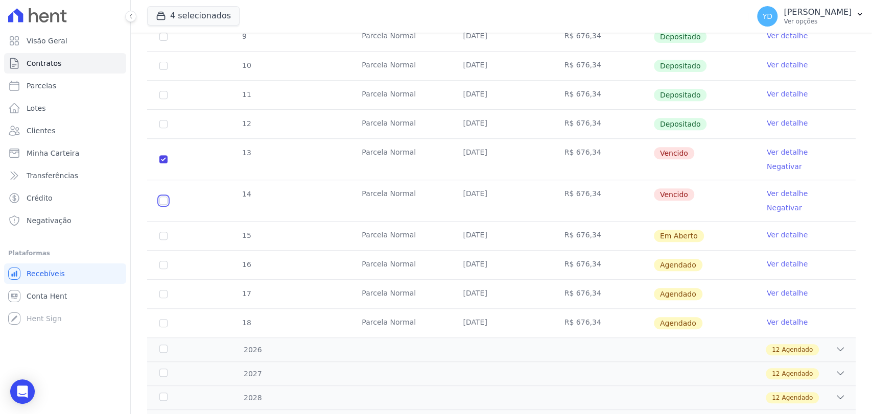
click at [165, 197] on input "checkbox" at bounding box center [163, 201] width 8 height 8
checkbox input "true"
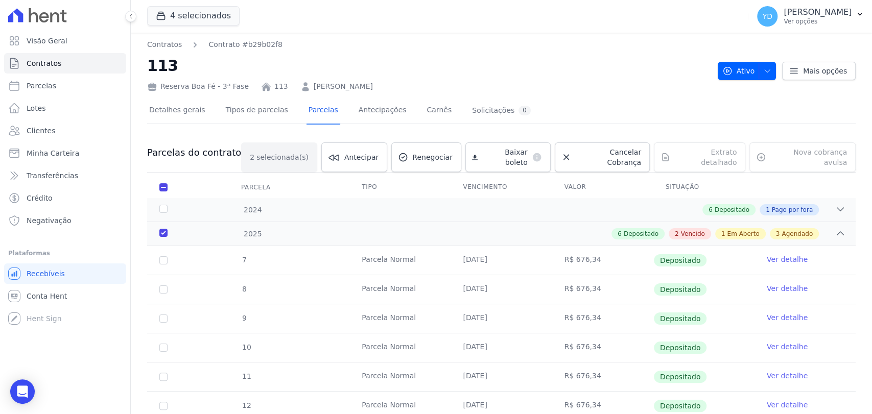
scroll to position [0, 0]
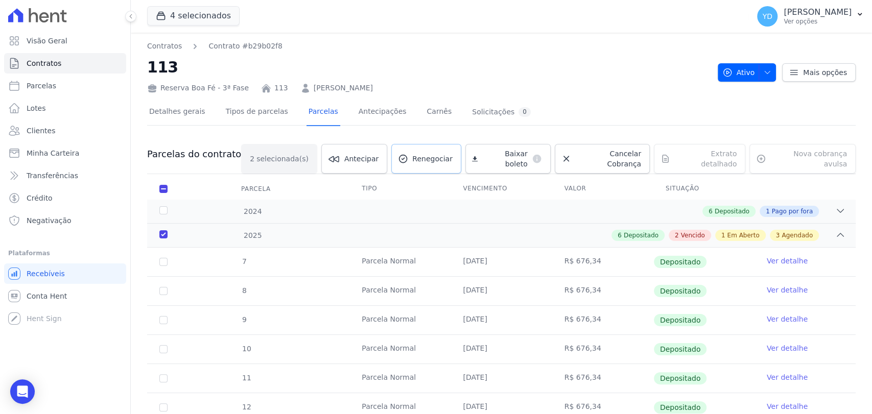
click at [435, 158] on span "Renegociar" at bounding box center [432, 159] width 40 height 10
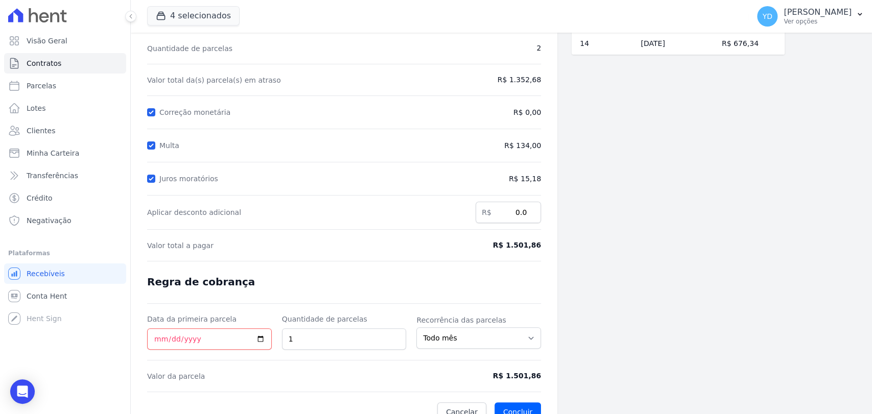
scroll to position [97, 0]
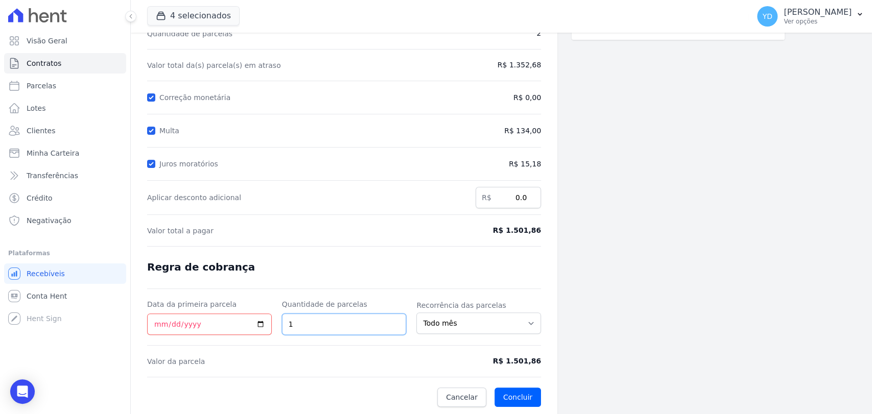
click at [307, 320] on input "1" at bounding box center [344, 324] width 125 height 21
type input "5"
click at [401, 273] on form "Cálculo da renegociação Quantidade de parcelas 2 Valor total da(s) parcela(s) e…" at bounding box center [344, 200] width 394 height 413
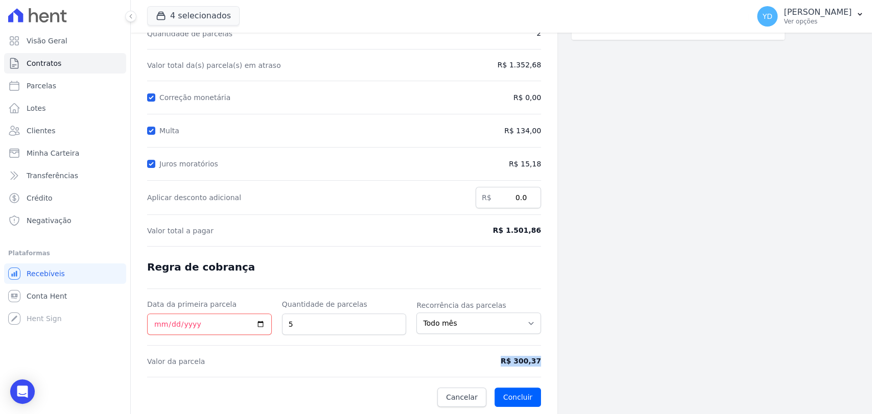
drag, startPoint x: 546, startPoint y: 359, endPoint x: 503, endPoint y: 363, distance: 43.1
click at [503, 363] on div "Contratos Contrato #b29b02f8 Renegociação de parcelas Renegociação de parcelas …" at bounding box center [344, 175] width 427 height 479
copy span "R$ 300,37"
click at [222, 328] on input "Data da primeira parcela" at bounding box center [209, 324] width 125 height 21
type input "2025-09-25"
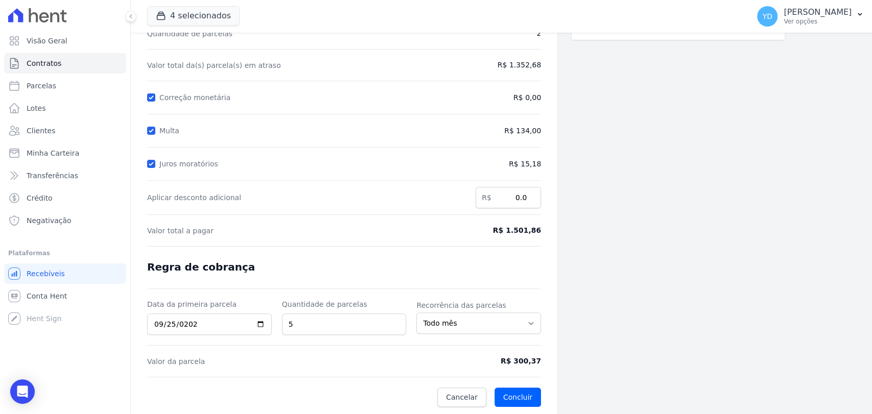
click at [236, 290] on form "Cálculo da renegociação Quantidade de parcelas 2 Valor total da(s) parcela(s) e…" at bounding box center [344, 200] width 394 height 413
click at [503, 393] on button "Concluir" at bounding box center [518, 397] width 46 height 19
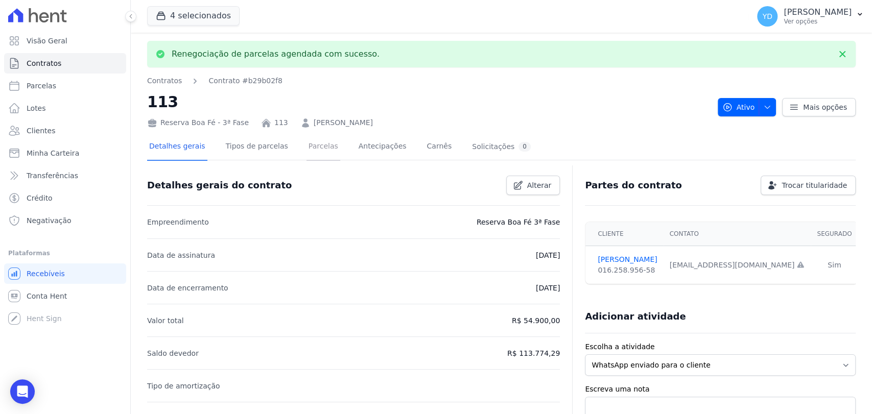
click at [320, 158] on link "Parcelas" at bounding box center [324, 147] width 34 height 27
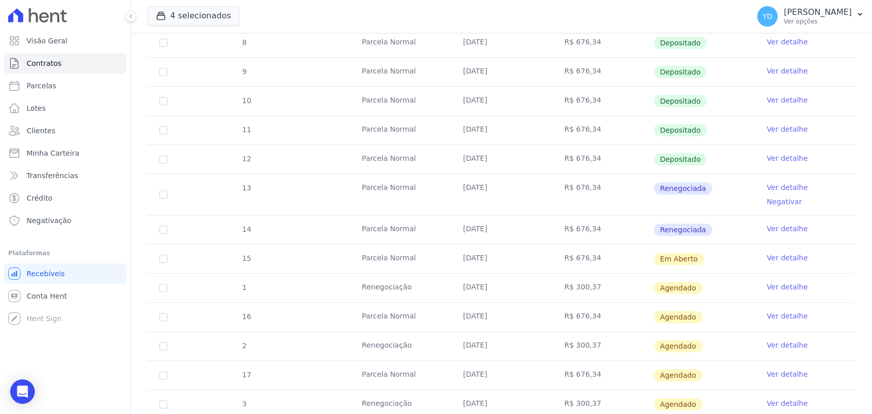
scroll to position [284, 0]
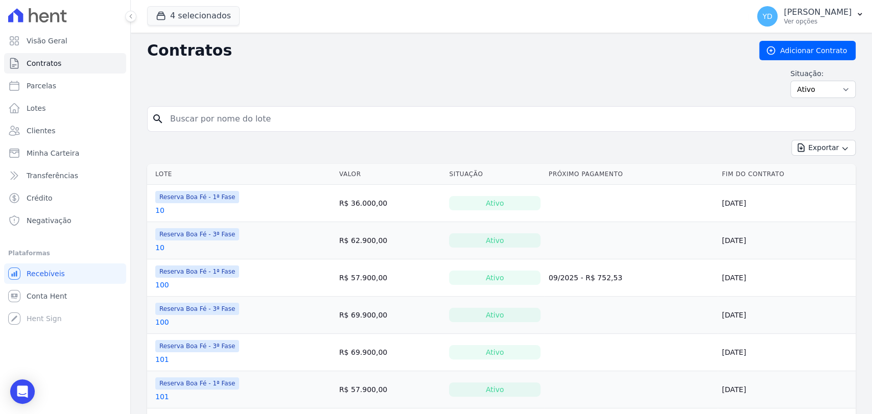
click at [292, 112] on input "search" at bounding box center [507, 119] width 687 height 20
click at [292, 112] on input "1133" at bounding box center [507, 119] width 687 height 20
type input "113"
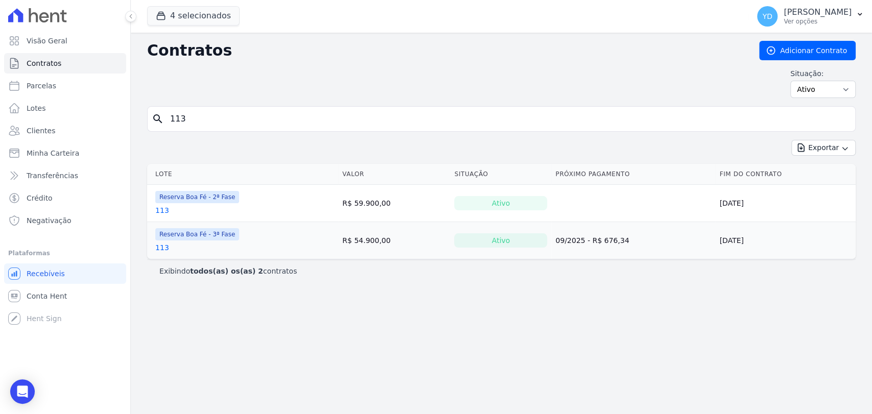
click at [159, 248] on link "113" at bounding box center [162, 248] width 14 height 10
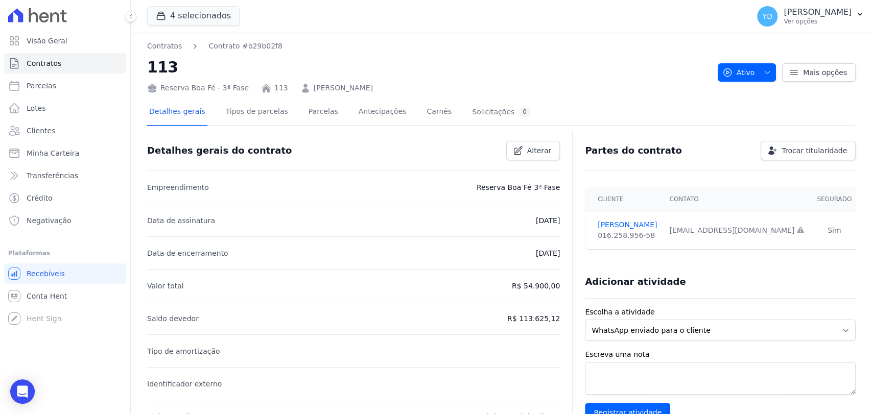
click at [324, 116] on div "Detalhes gerais Tipos de parcelas [GEOGRAPHIC_DATA] Antecipações Carnês Solicit…" at bounding box center [340, 112] width 386 height 27
click at [313, 114] on link "Parcelas" at bounding box center [324, 112] width 34 height 27
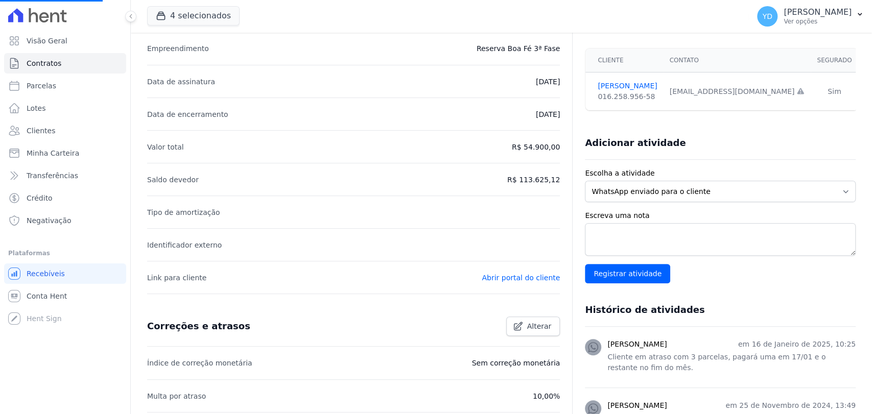
scroll to position [170, 0]
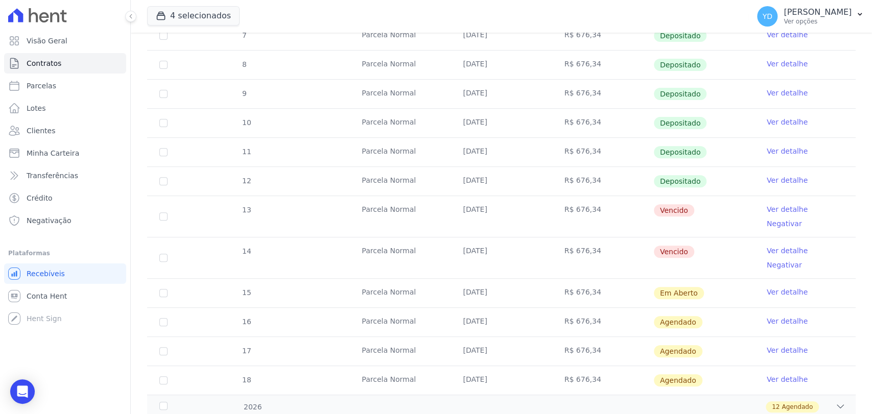
scroll to position [227, 0]
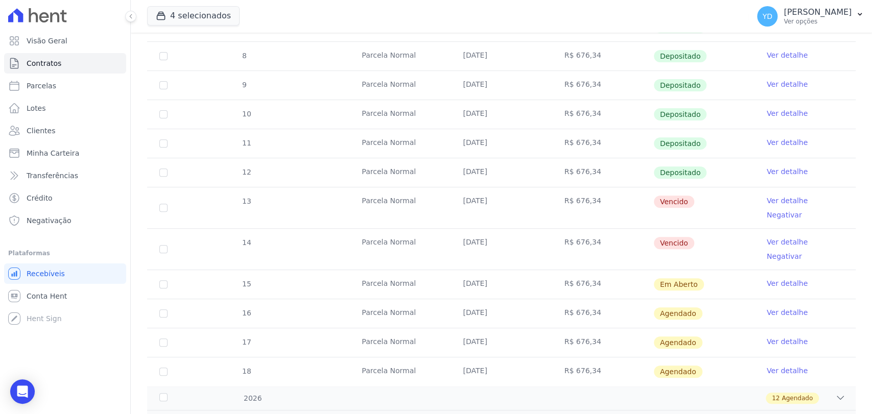
drag, startPoint x: 589, startPoint y: 253, endPoint x: 509, endPoint y: 221, distance: 85.8
click at [554, 270] on td "R$ 676,34" at bounding box center [602, 284] width 101 height 29
copy td "R$ 676,34"
